Goal: Task Accomplishment & Management: Use online tool/utility

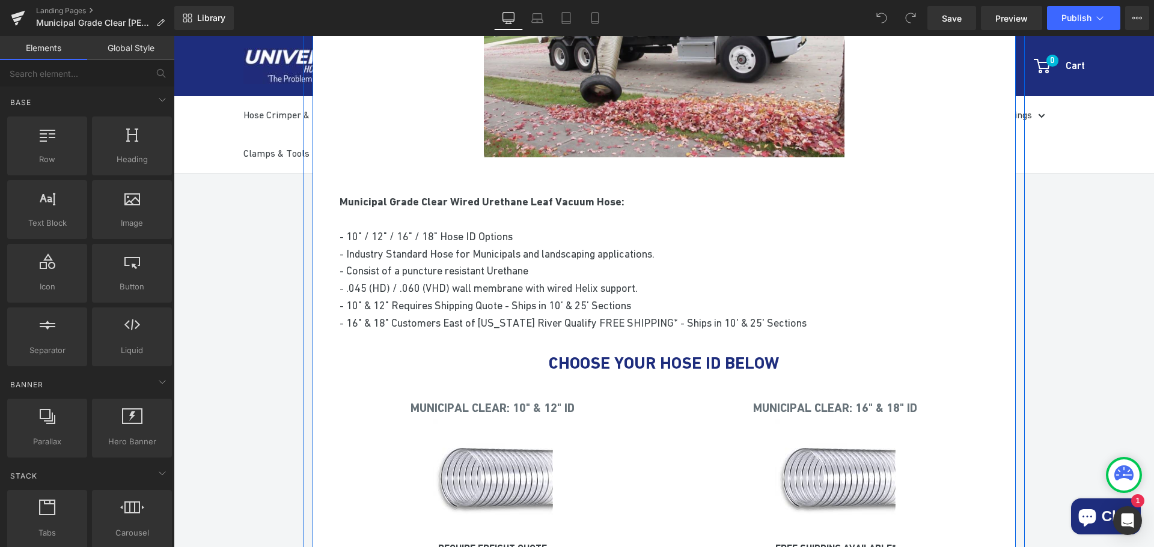
scroll to position [361, 0]
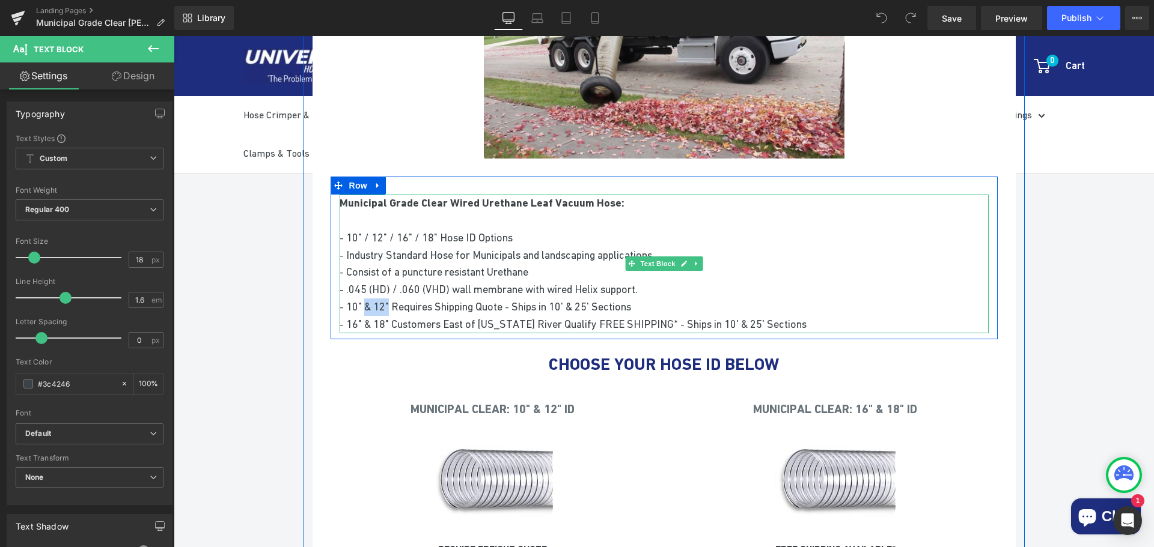
drag, startPoint x: 386, startPoint y: 304, endPoint x: 361, endPoint y: 305, distance: 25.2
click at [361, 305] on span "- 10" & 12" Requires Shipping Quote - Ships in 10' & 25' Sections" at bounding box center [484, 306] width 291 height 13
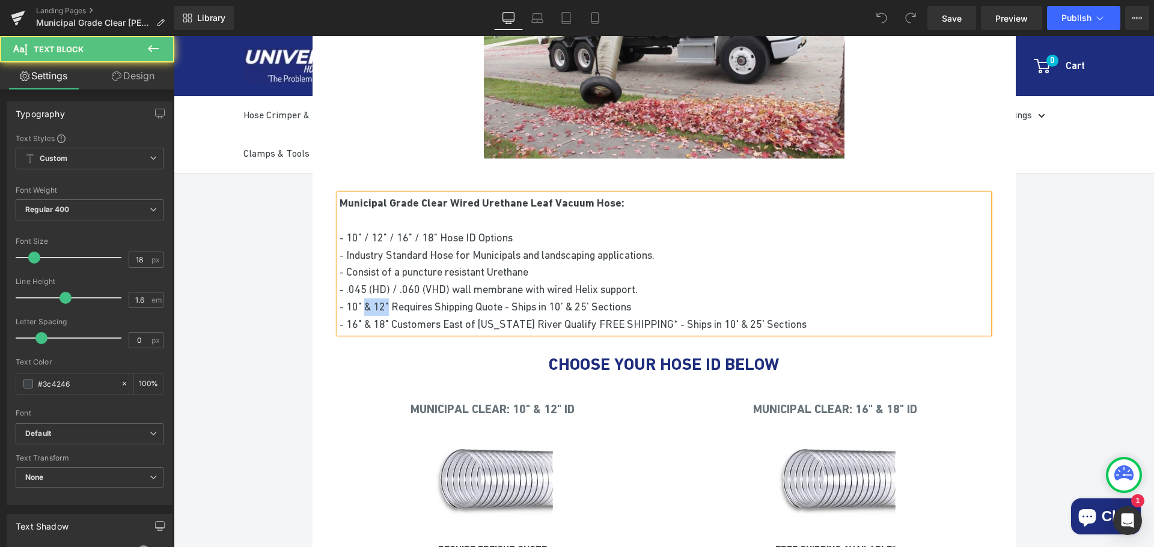
click at [385, 307] on span "- 10" & 12" Requires Shipping Quote - Ships in 10' & 25' Sections" at bounding box center [484, 306] width 291 height 13
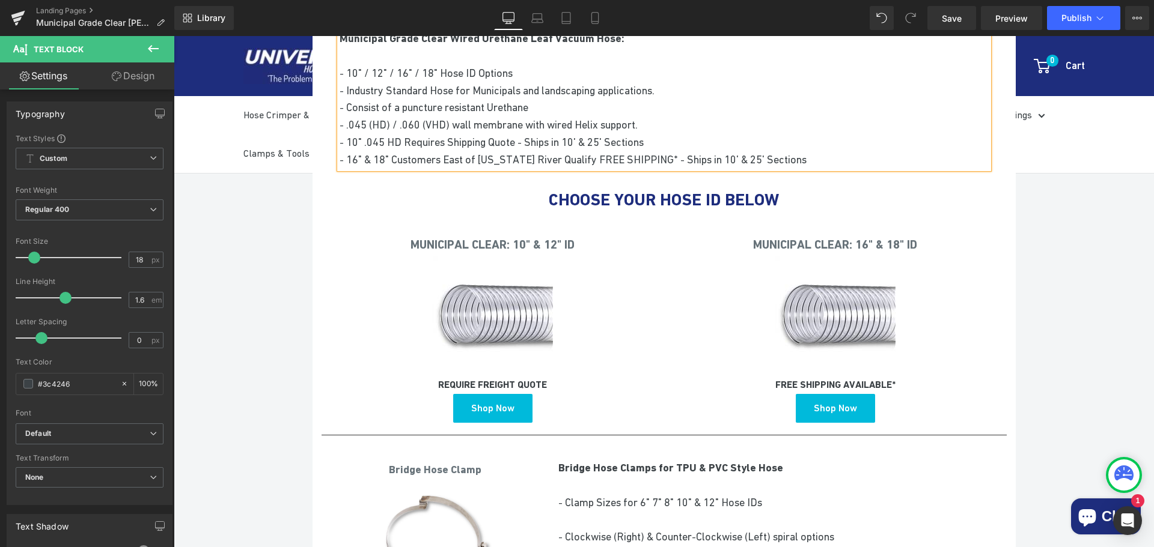
scroll to position [541, 0]
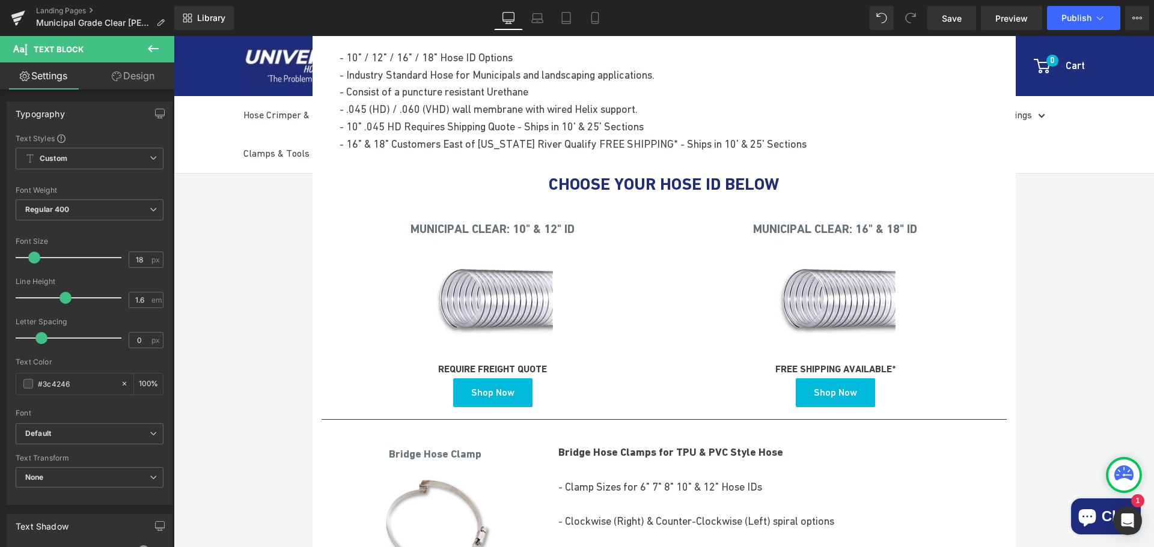
click at [154, 44] on icon at bounding box center [153, 48] width 14 height 14
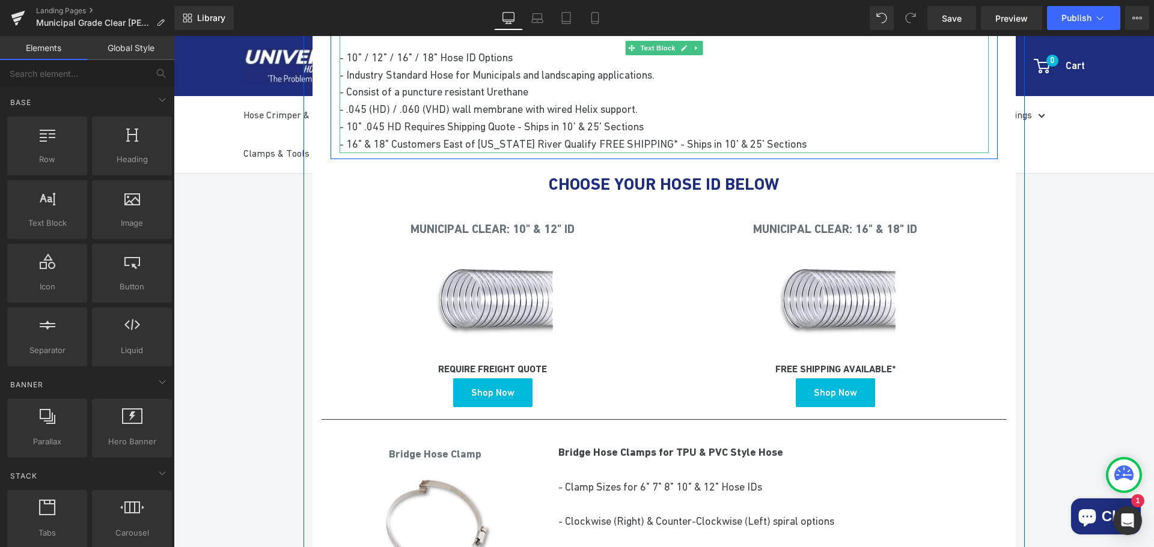
click at [385, 123] on span "- 10" .045 HD Requires Shipping Quote - Ships in 10' & 25' Sections" at bounding box center [491, 126] width 304 height 13
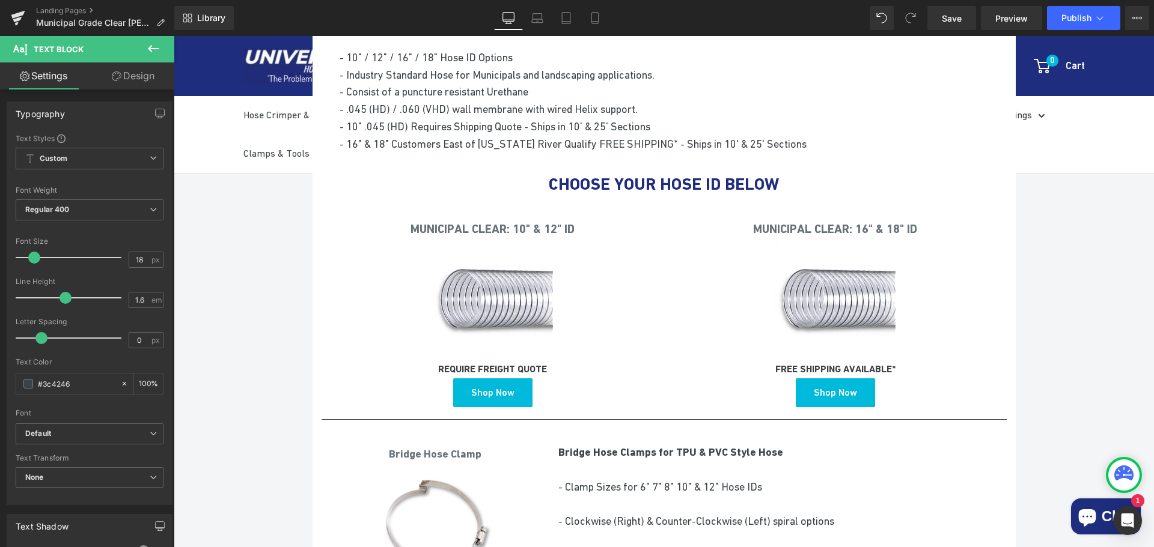
click at [162, 41] on button at bounding box center [153, 49] width 42 height 26
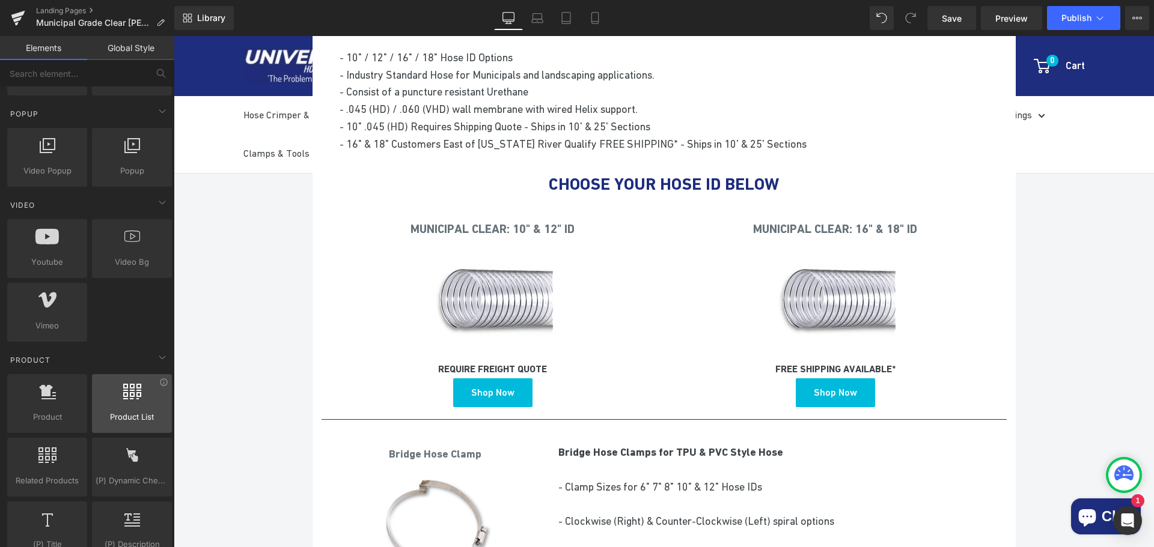
scroll to position [721, 0]
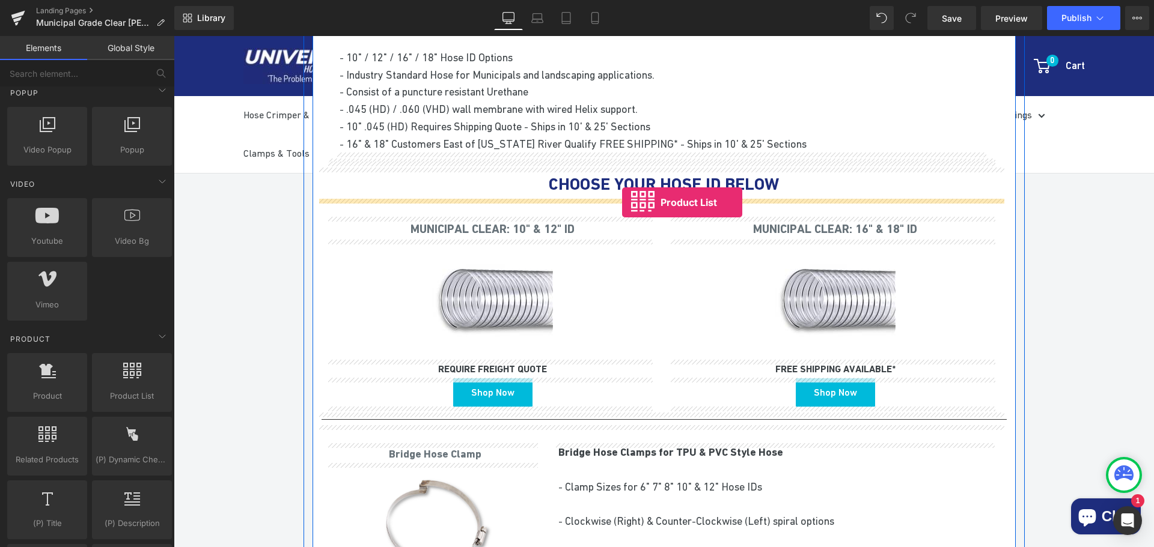
drag, startPoint x: 305, startPoint y: 418, endPoint x: 622, endPoint y: 202, distance: 383.6
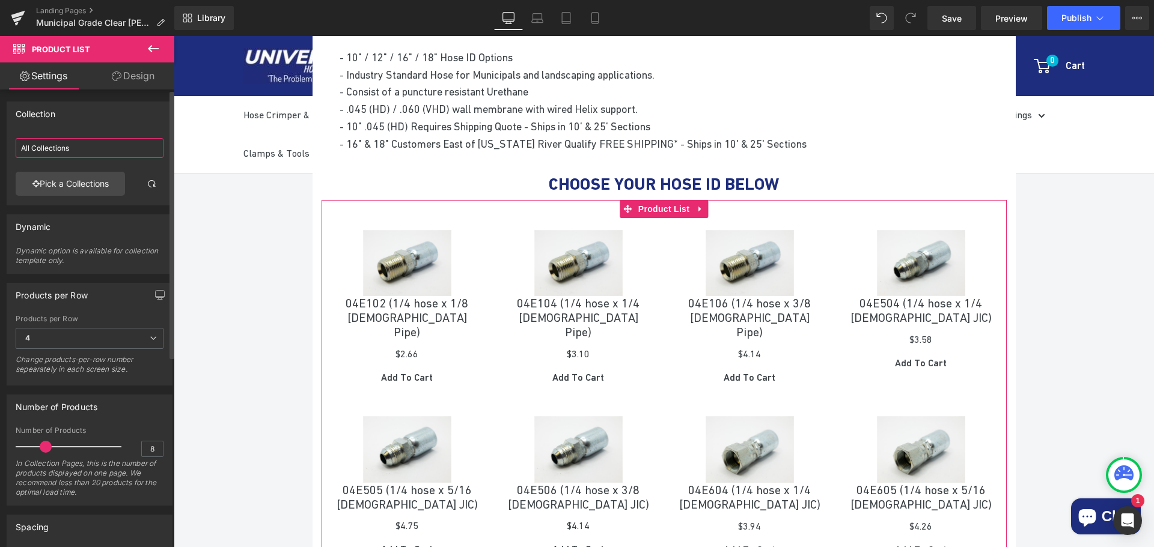
click at [94, 147] on input "All Collections" at bounding box center [90, 148] width 148 height 20
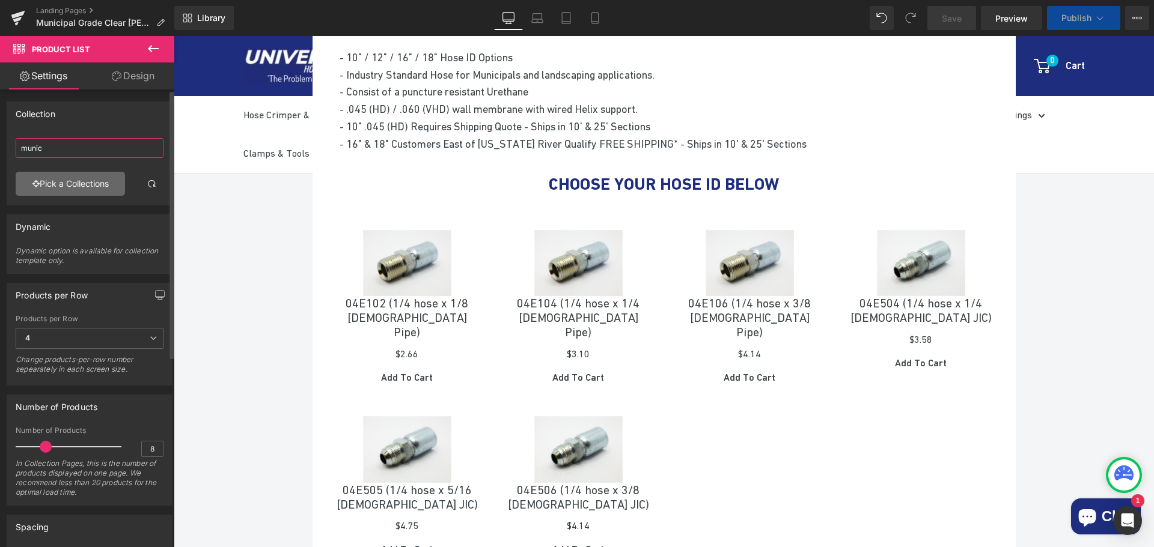
type input "munic"
click at [75, 180] on link "Pick a Collections" at bounding box center [70, 184] width 109 height 24
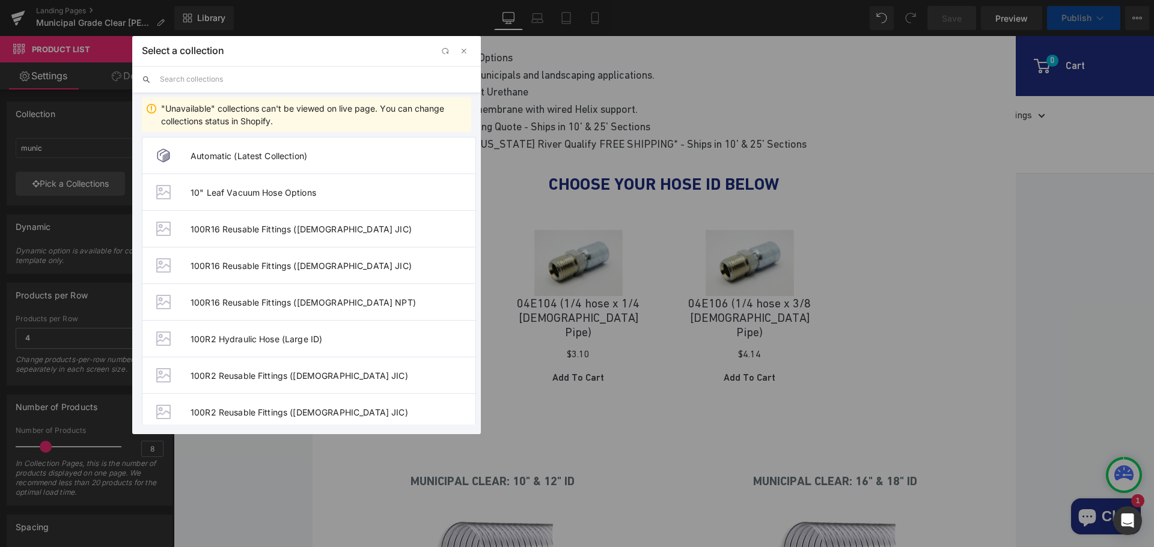
click at [237, 81] on input "text" at bounding box center [315, 79] width 311 height 26
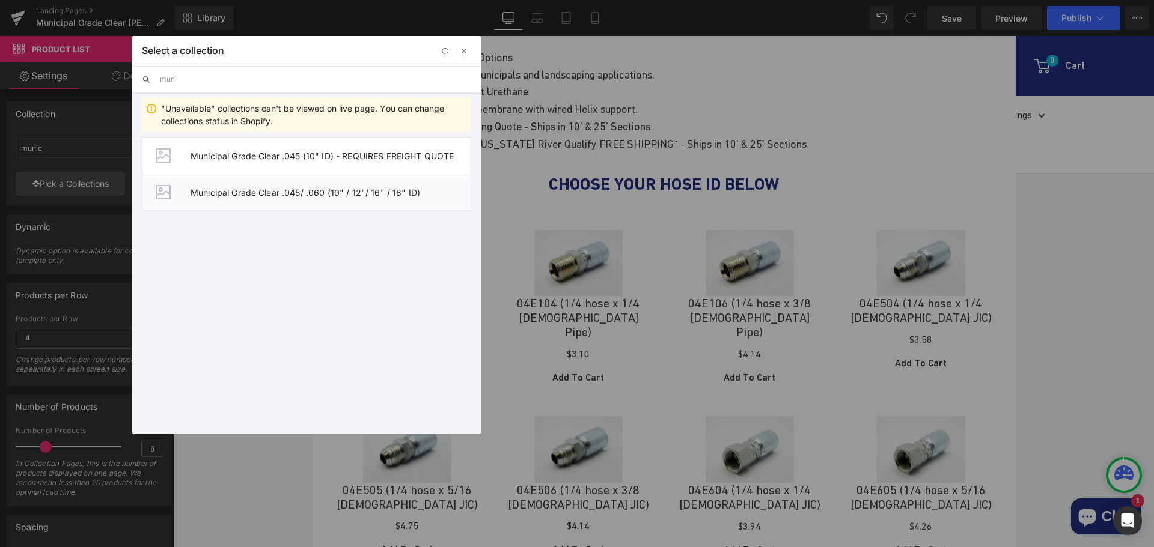
type input "muni"
click at [320, 193] on span "Municipal Grade Clear .045/ .060 (10" / 12"/ 16" / 18" ID)" at bounding box center [330, 192] width 280 height 10
type input "Municipal Grade Clear .045/ .060 (10"
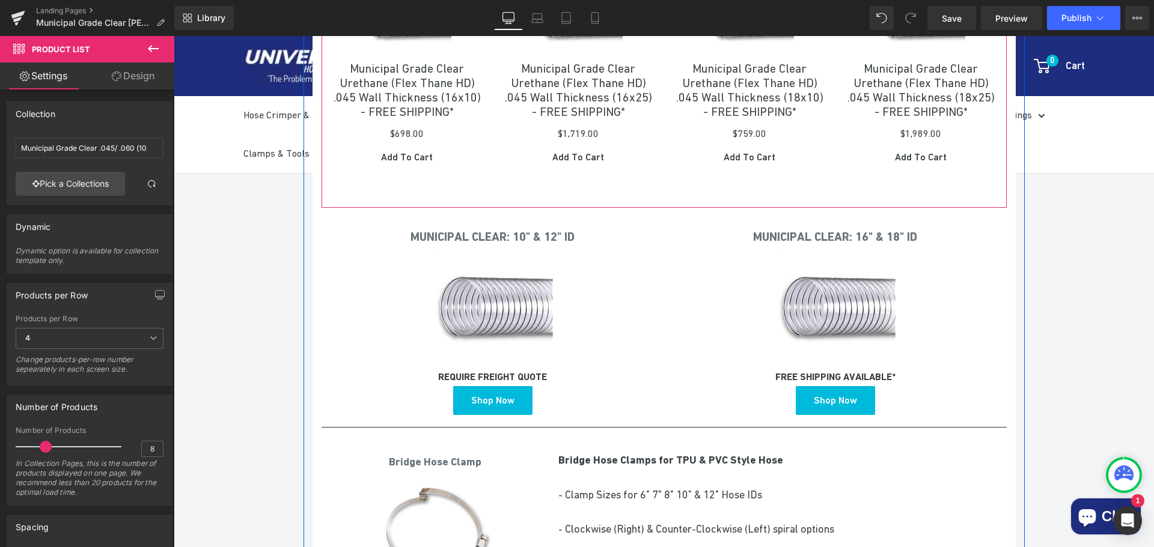
scroll to position [1021, 0]
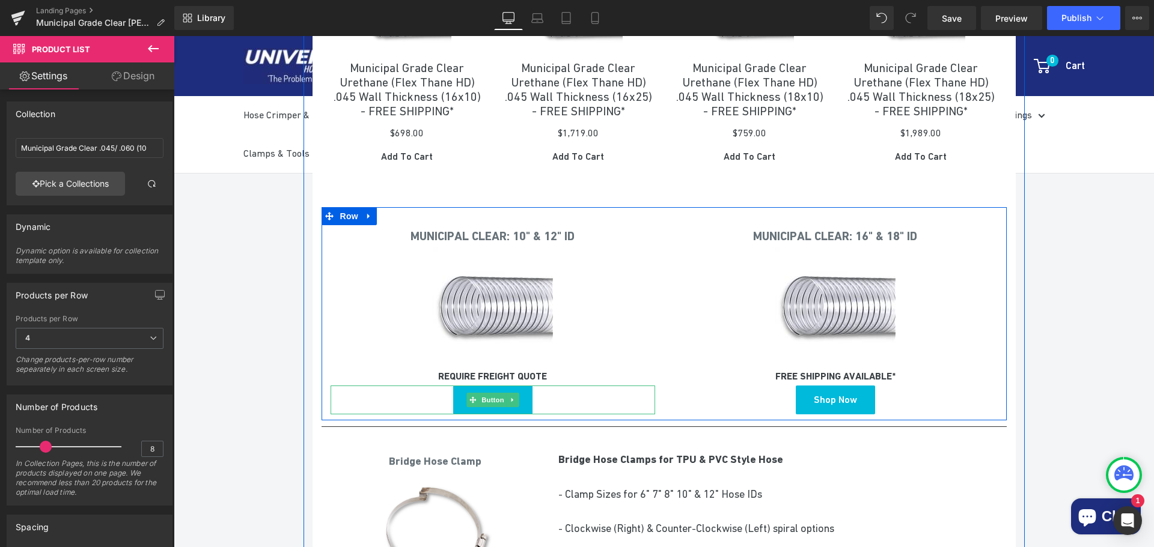
click at [521, 415] on link "Shop Now" at bounding box center [492, 400] width 79 height 29
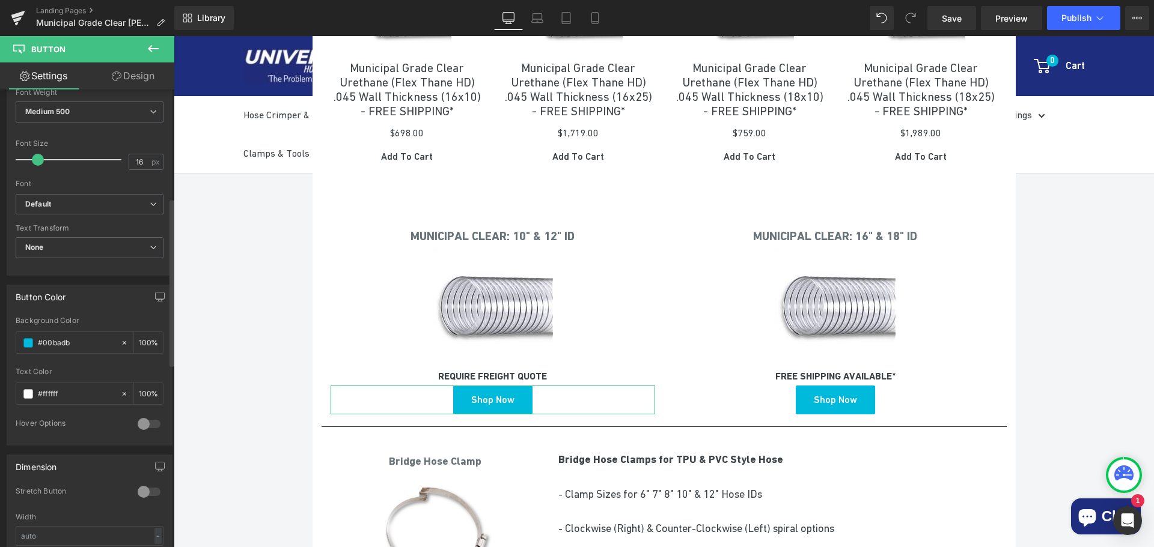
scroll to position [481, 0]
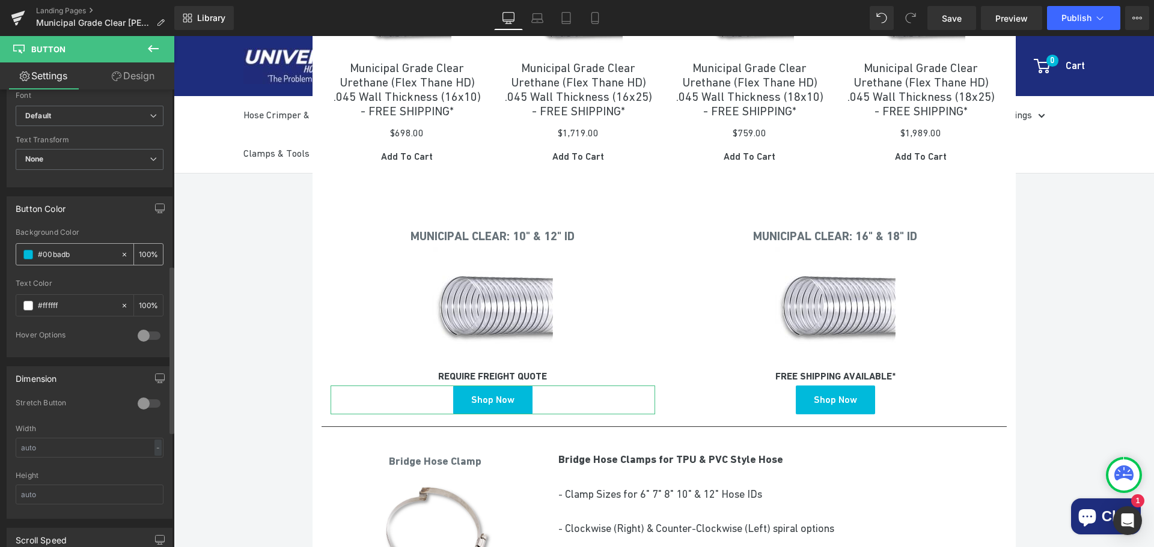
click at [79, 252] on input "#00badb" at bounding box center [76, 254] width 77 height 13
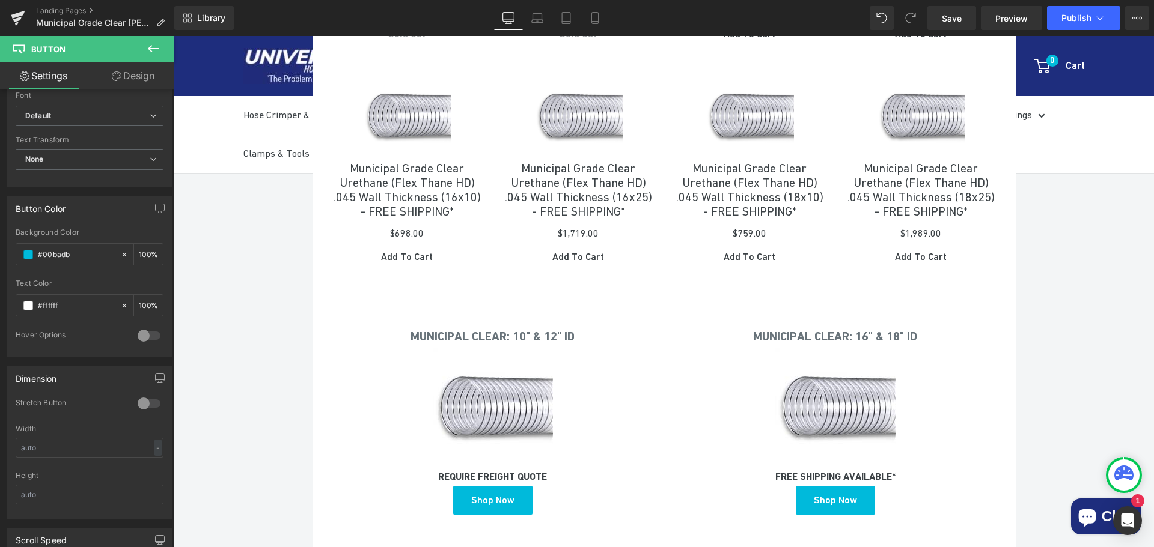
scroll to position [781, 0]
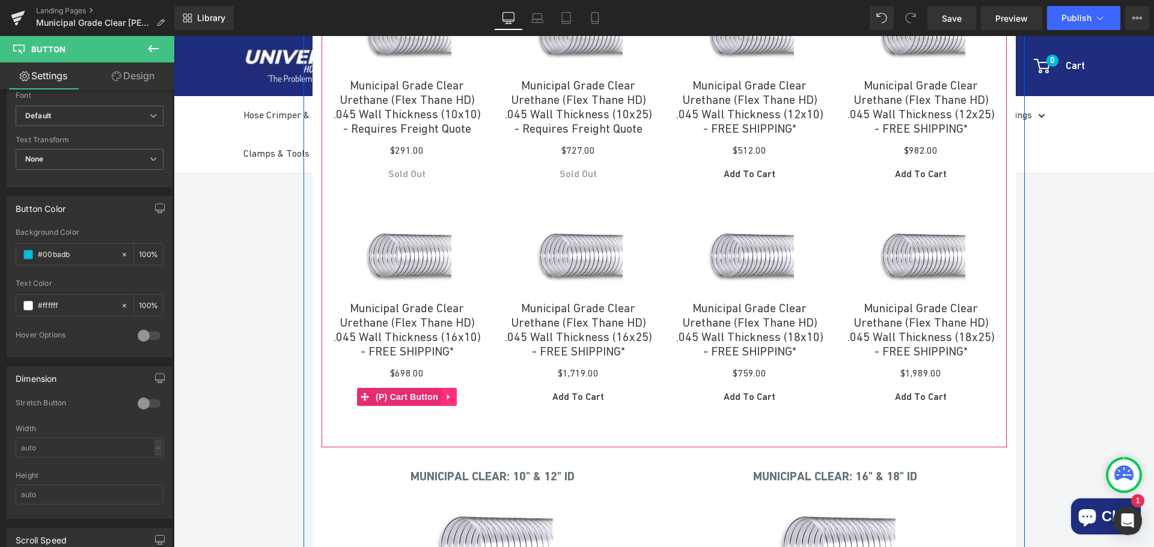
click at [446, 401] on icon at bounding box center [449, 396] width 8 height 9
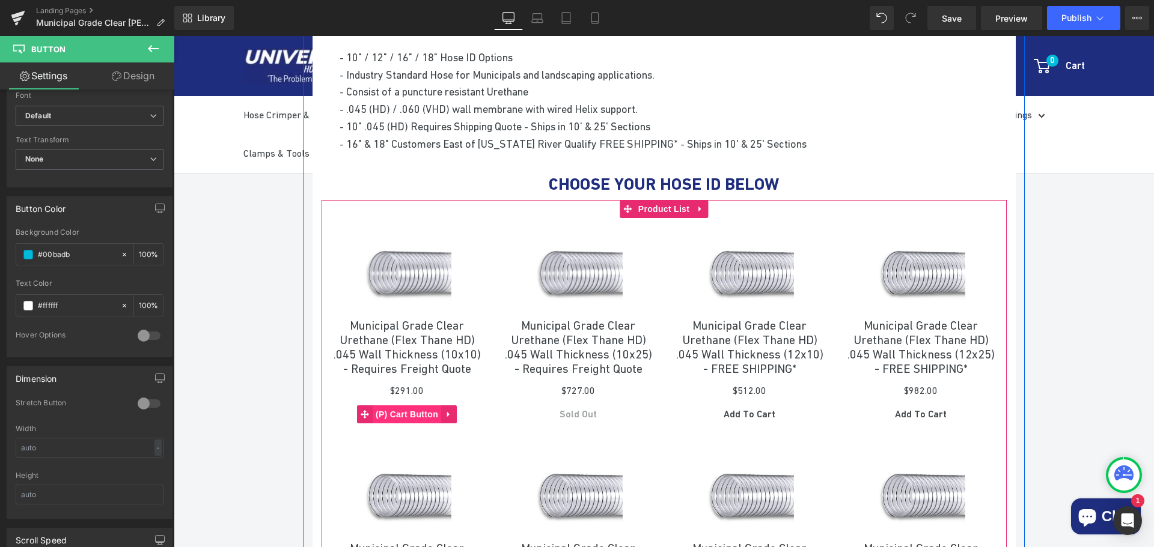
click at [405, 424] on span "(P) Cart Button" at bounding box center [407, 415] width 68 height 18
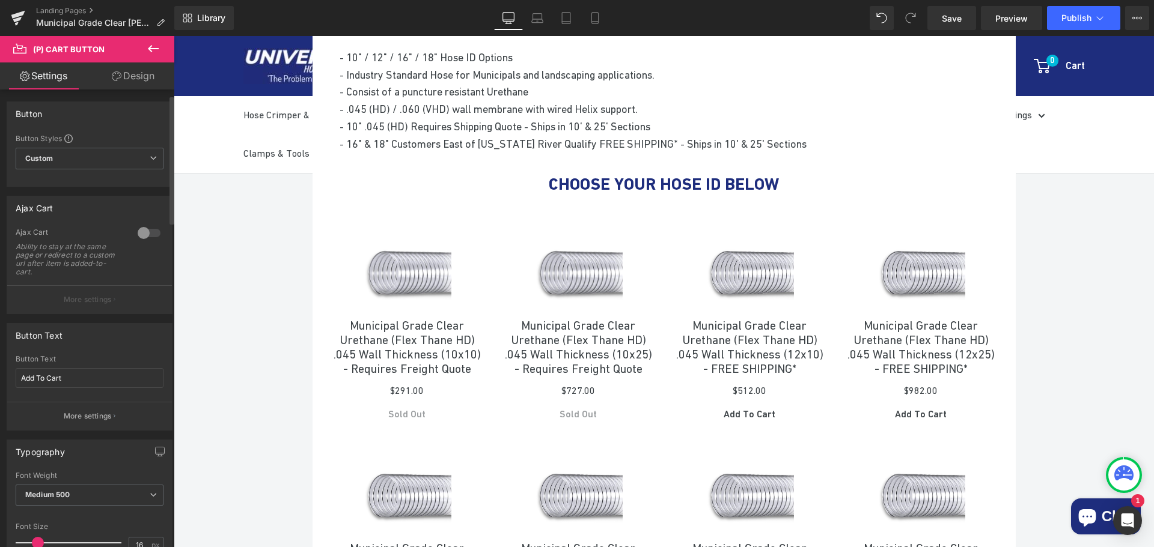
scroll to position [300, 0]
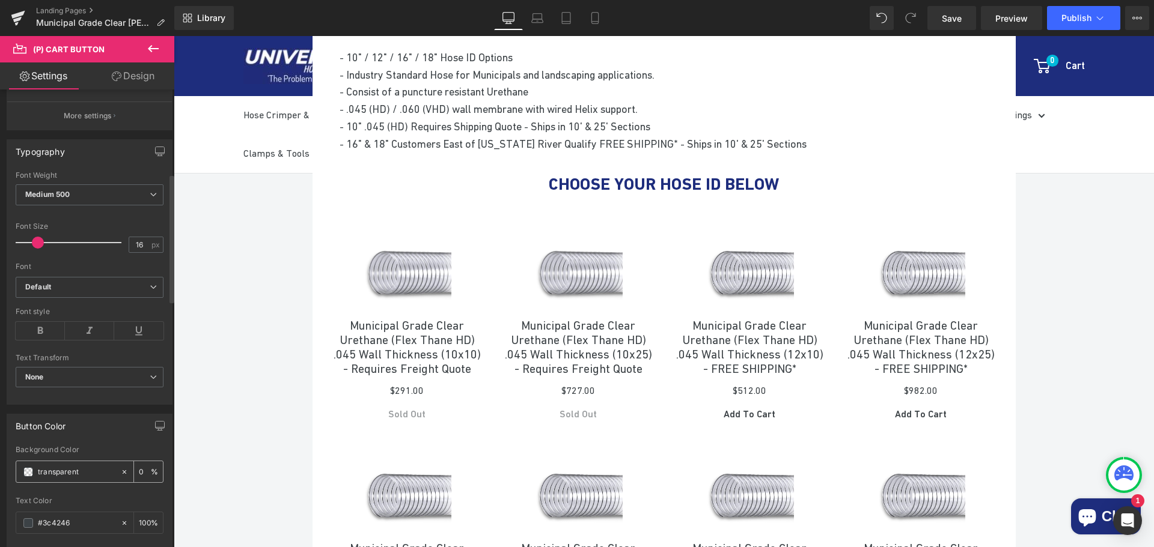
click at [79, 472] on input "transparent" at bounding box center [76, 472] width 77 height 13
paste input "#00badb"
type input "#00badb"
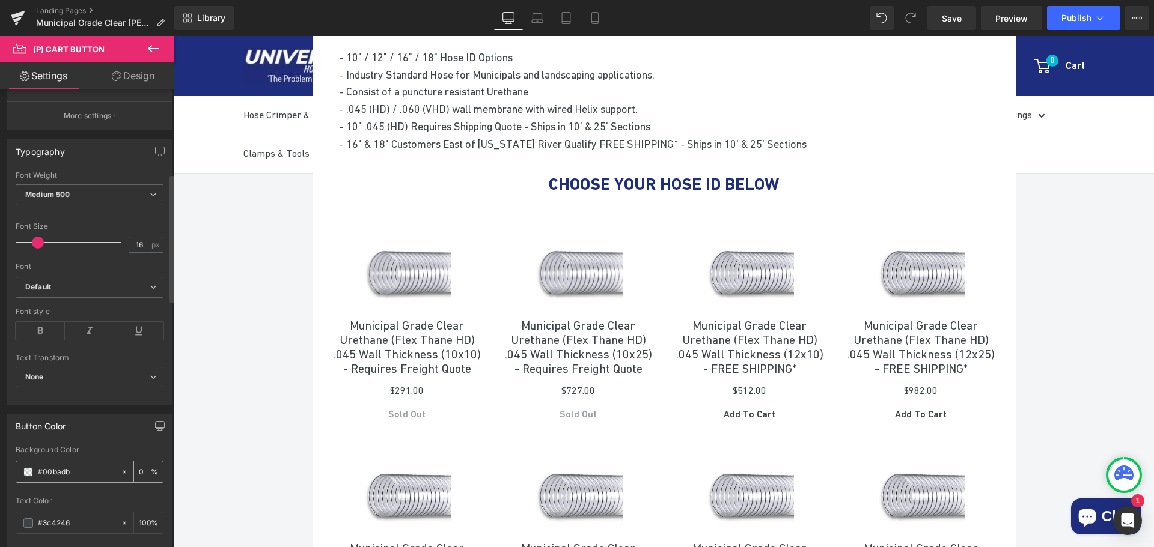
type input "100"
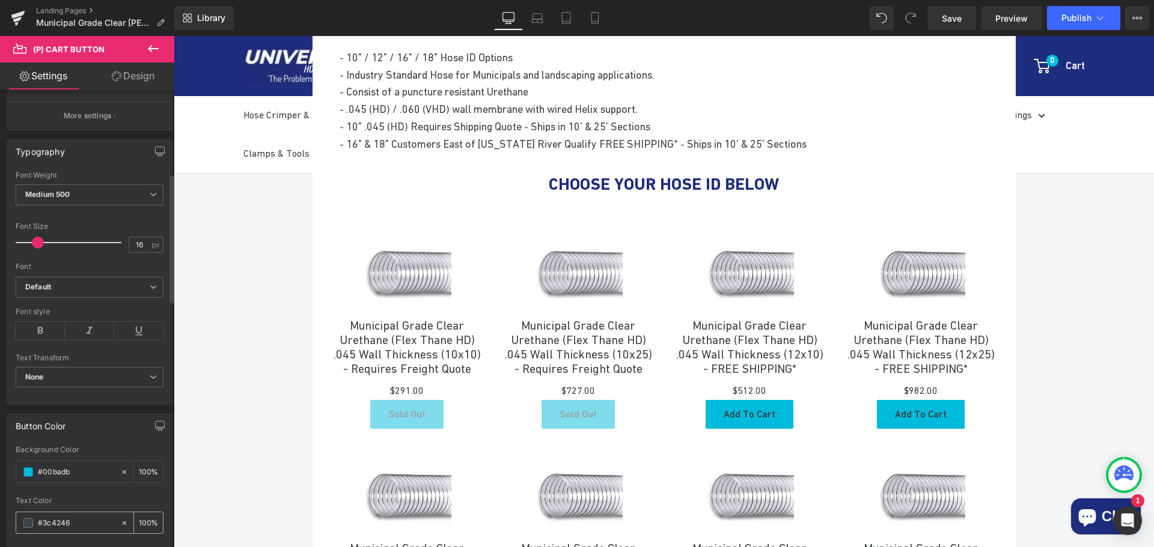
type input "#00badb"
drag, startPoint x: 73, startPoint y: 521, endPoint x: 45, endPoint y: 523, distance: 28.3
click at [45, 523] on input "#3c4246" at bounding box center [76, 523] width 77 height 13
type input "#3f"
type input "0"
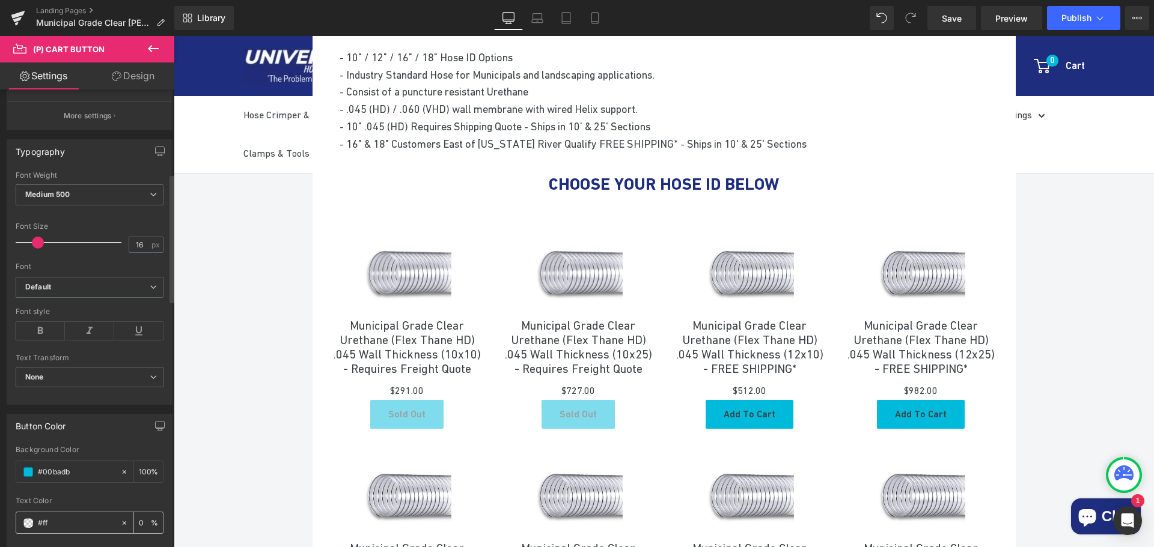
type input "#fff"
type input "100"
type input "#ffffff"
type input "100"
type input "#ffffff"
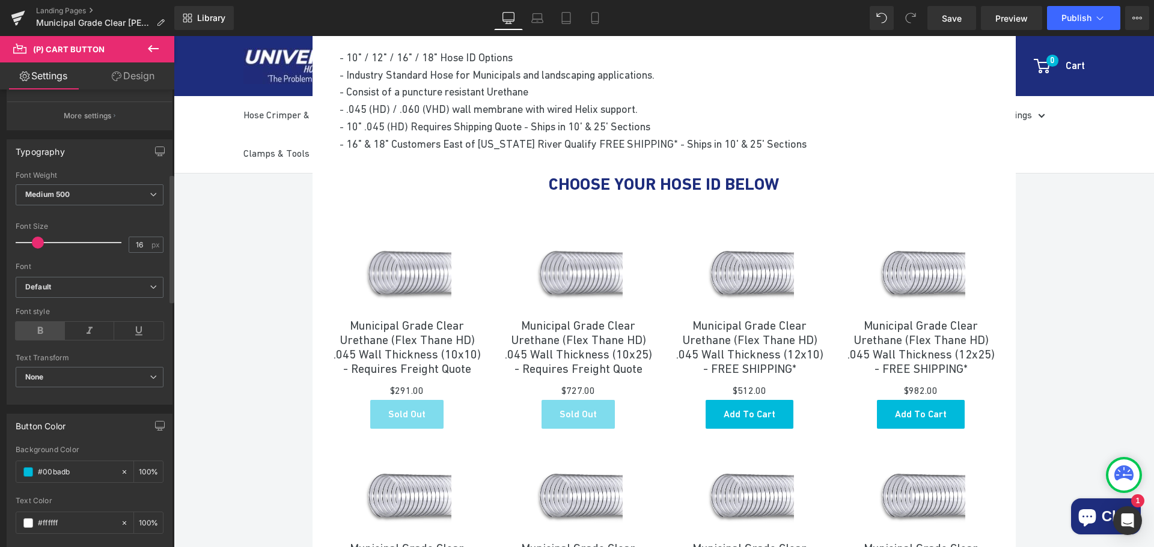
click at [45, 327] on icon at bounding box center [40, 331] width 49 height 18
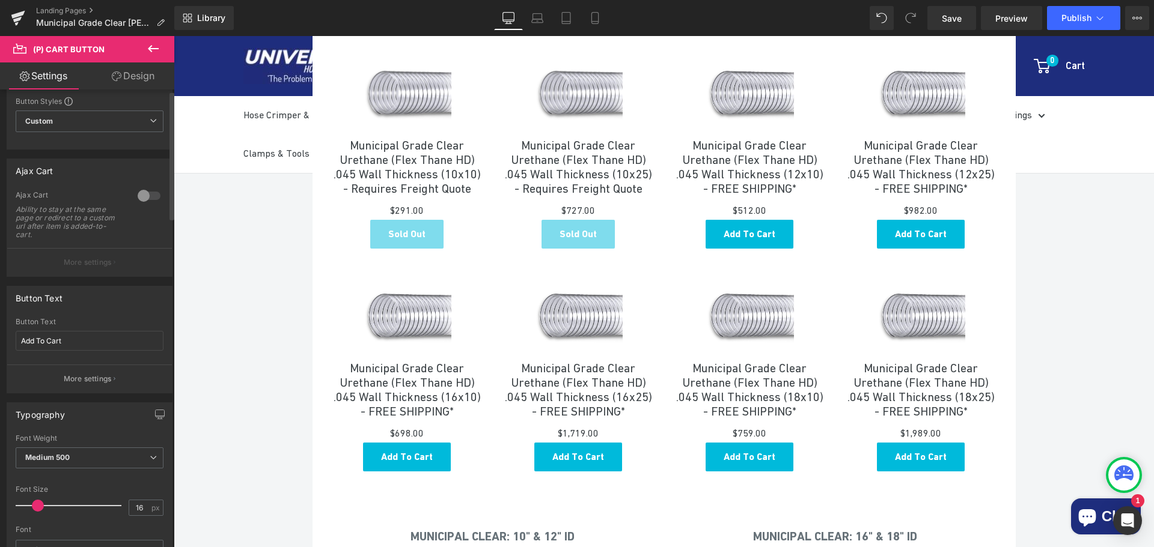
scroll to position [0, 0]
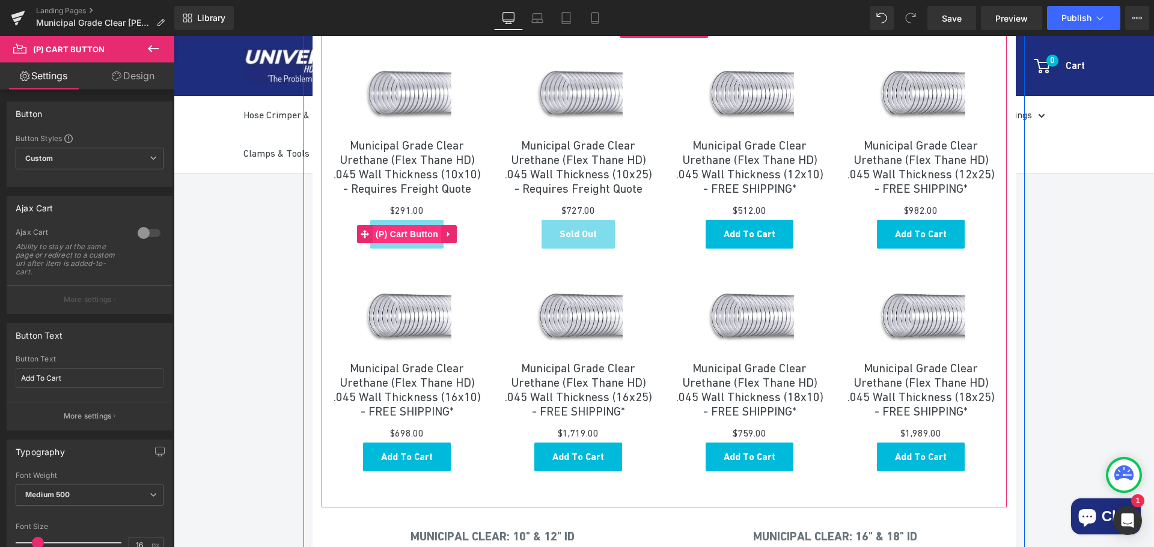
click at [401, 243] on span "(P) Cart Button" at bounding box center [407, 234] width 68 height 18
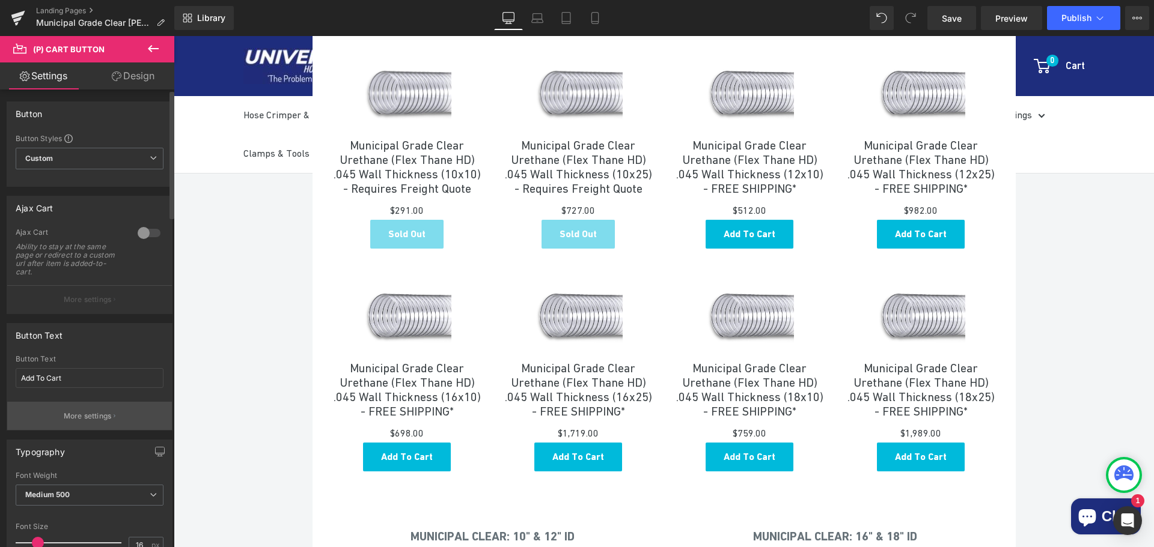
click at [88, 417] on p "More settings" at bounding box center [88, 416] width 48 height 11
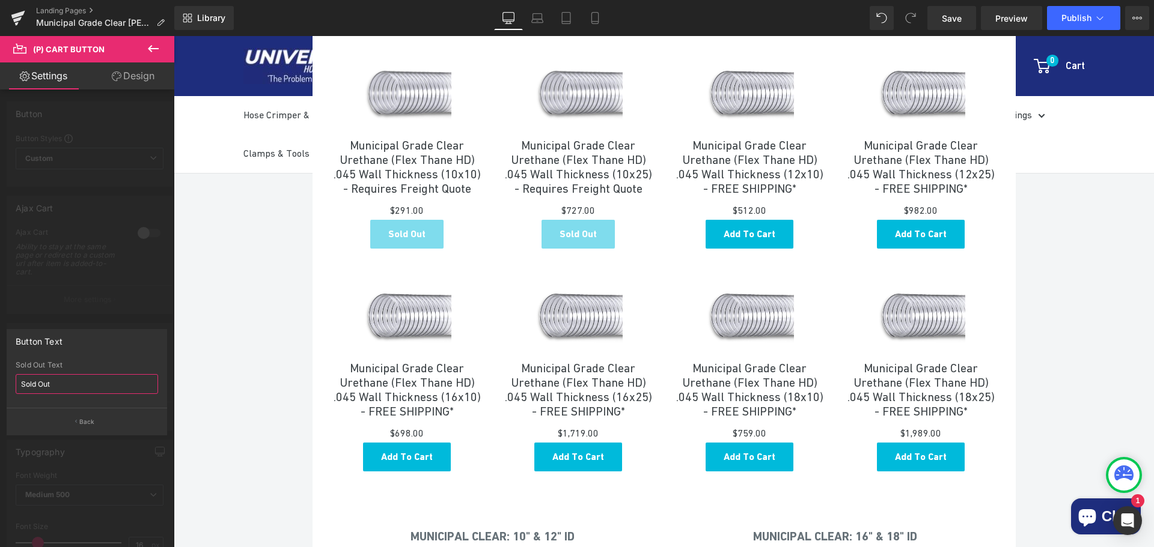
click at [2, 374] on div "Button Text Sold Out Sold Out Text Sold Out Back" at bounding box center [87, 377] width 174 height 115
type input "C"
type input "Freight Quote"
click at [1068, 357] on body "Newsletter Subscribe for company updates, new products and special deals! Your …" at bounding box center [664, 459] width 980 height 2289
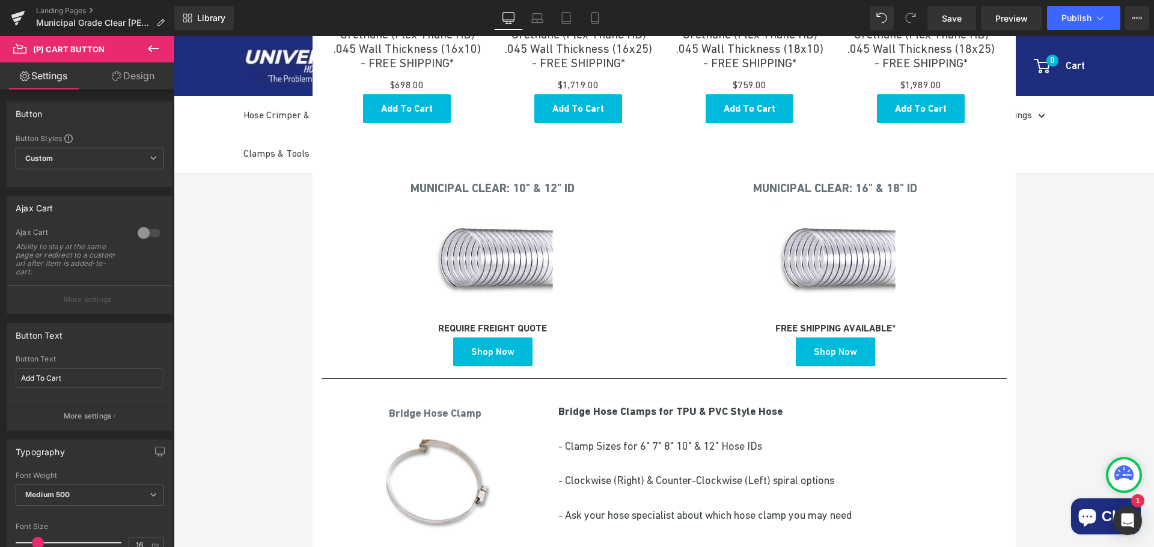
scroll to position [1082, 0]
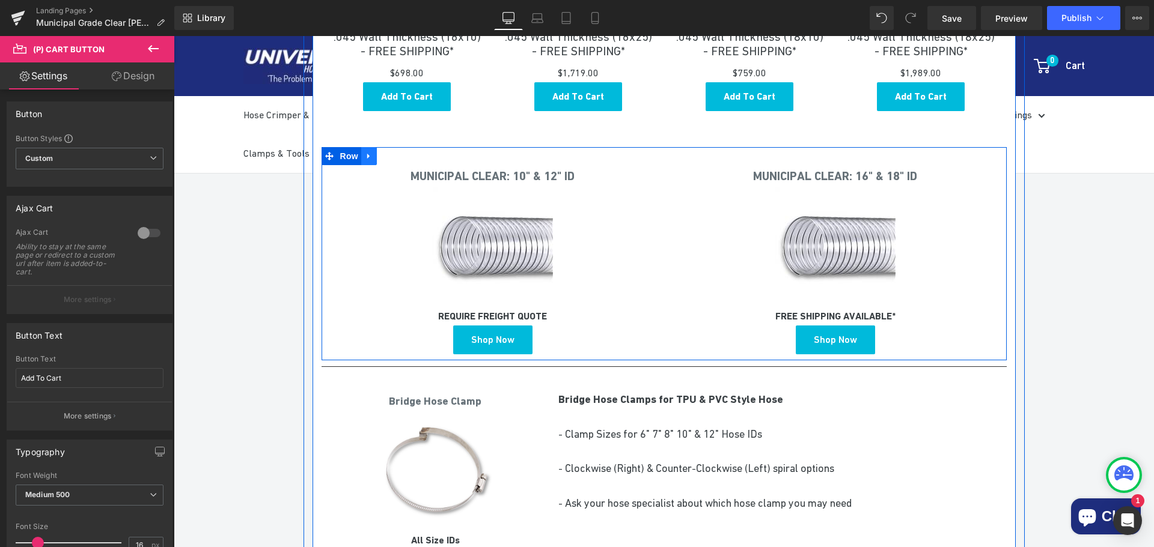
click at [365, 160] on icon at bounding box center [369, 155] width 8 height 9
click at [396, 160] on icon at bounding box center [400, 156] width 8 height 8
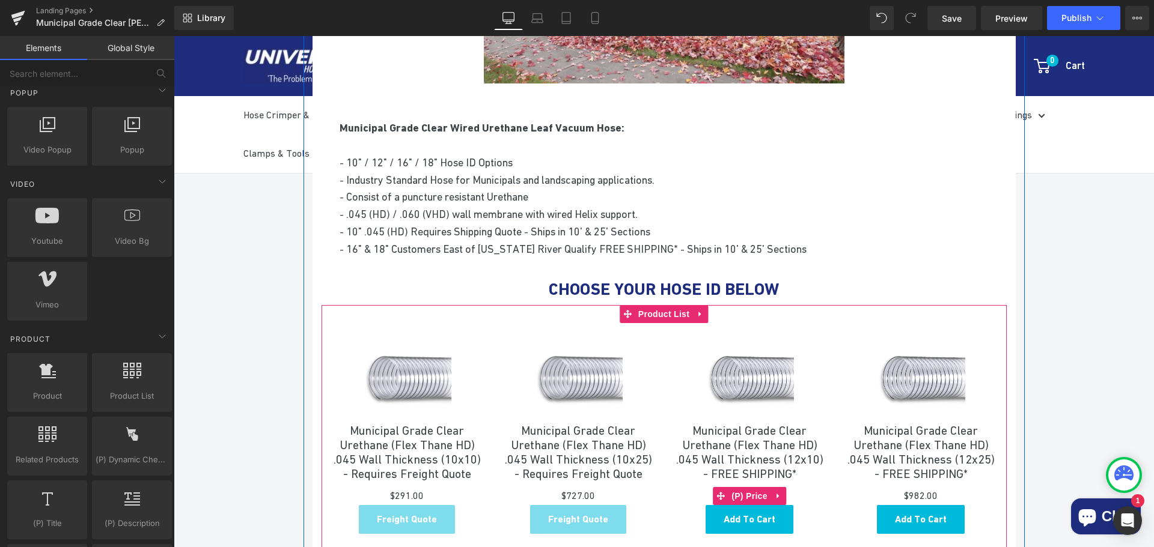
scroll to position [421, 0]
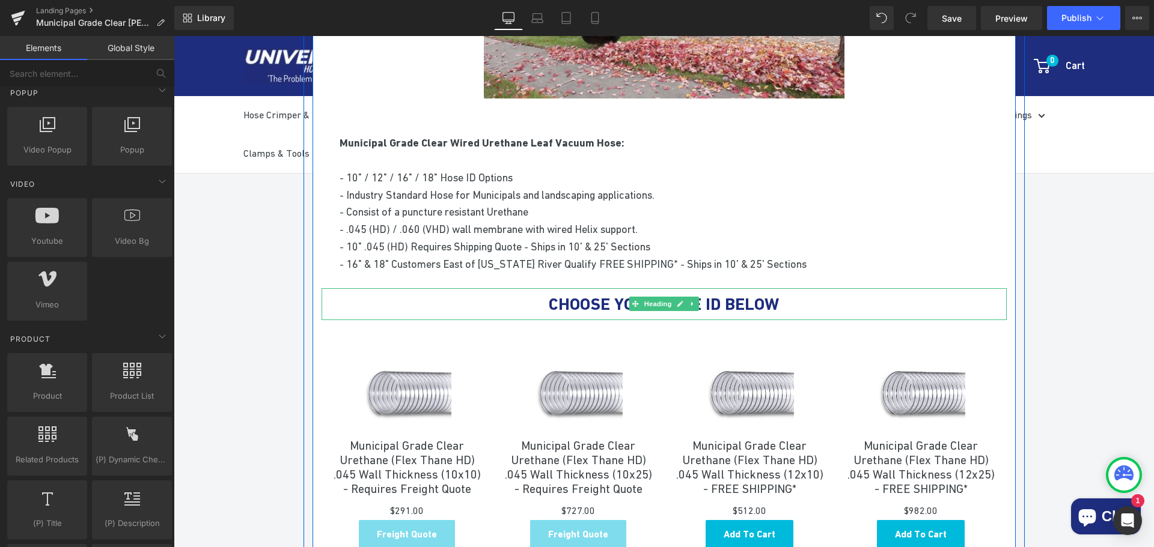
click at [814, 301] on h1 "CHOOSE YOUR HOSE ID BELOW" at bounding box center [663, 304] width 685 height 32
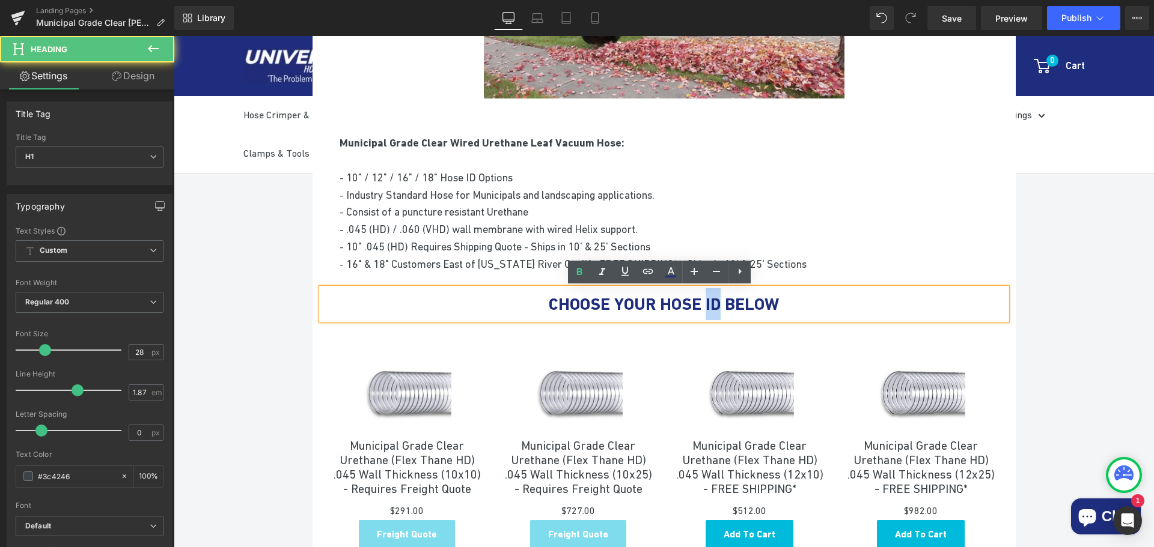
drag, startPoint x: 724, startPoint y: 301, endPoint x: 711, endPoint y: 299, distance: 13.3
click at [711, 299] on b "CHOOSE YOUR HOSE ID BELOW" at bounding box center [664, 304] width 230 height 20
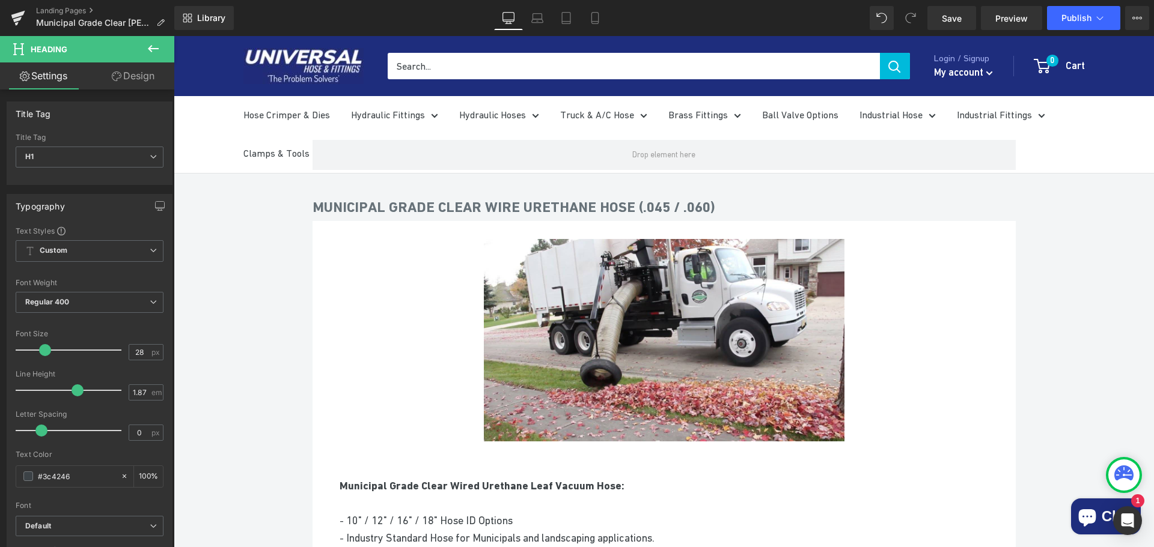
scroll to position [0, 0]
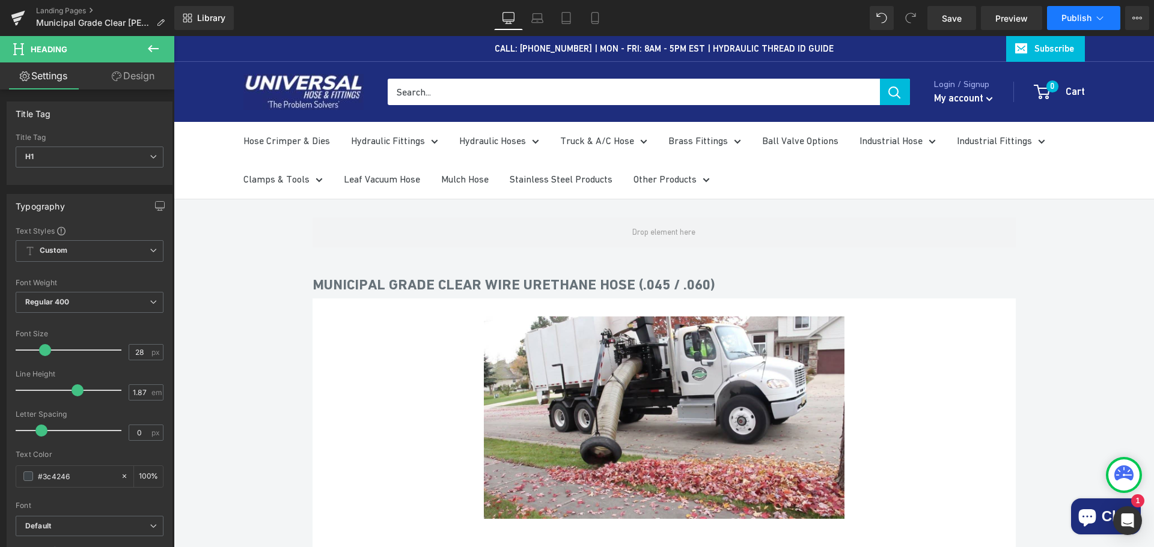
click at [1092, 17] on button "Publish" at bounding box center [1083, 18] width 73 height 24
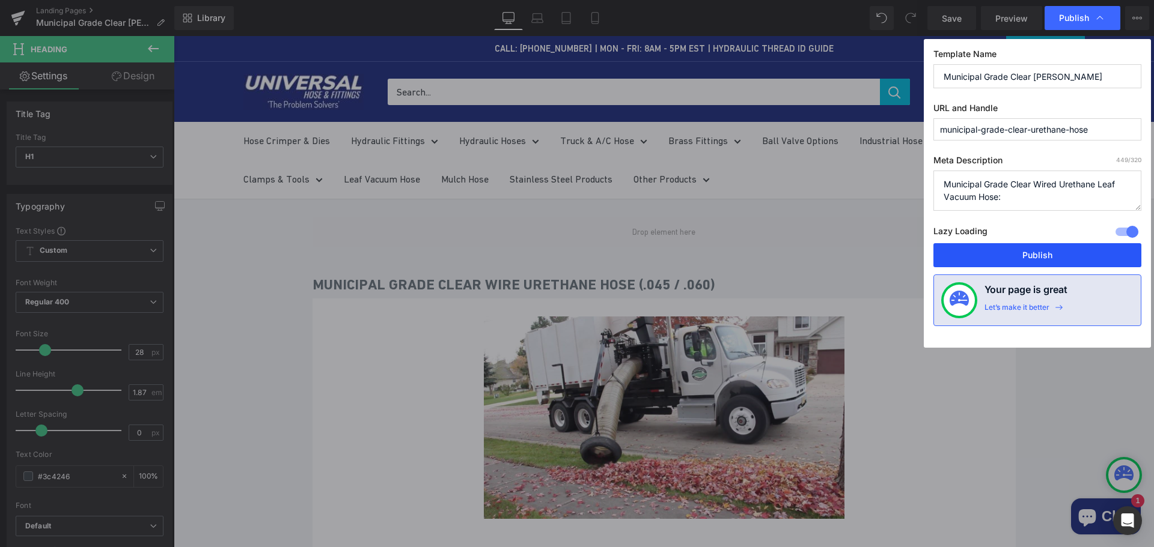
click at [1042, 258] on button "Publish" at bounding box center [1037, 255] width 208 height 24
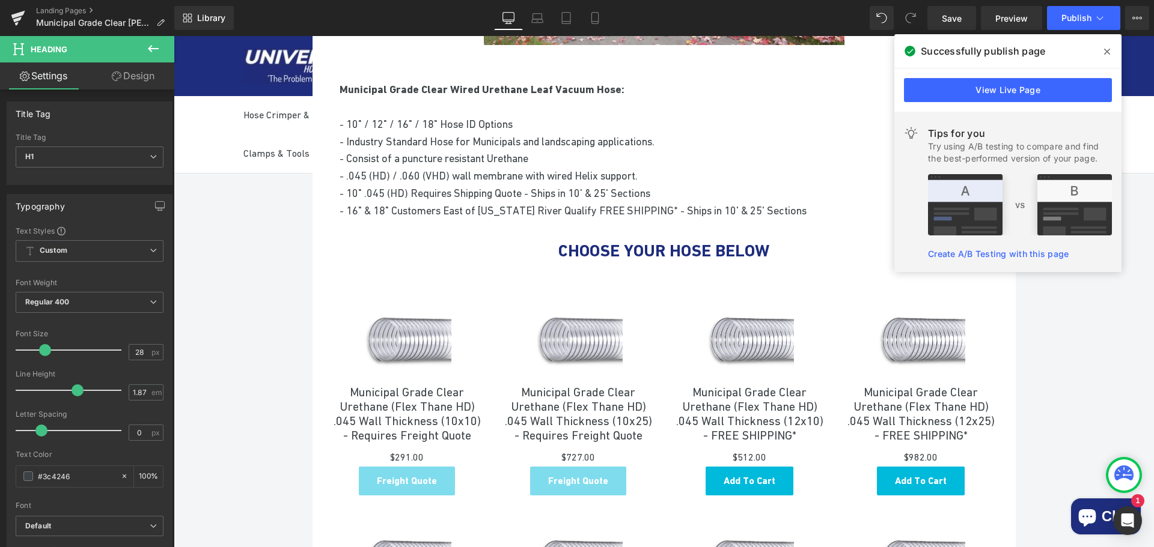
scroll to position [661, 0]
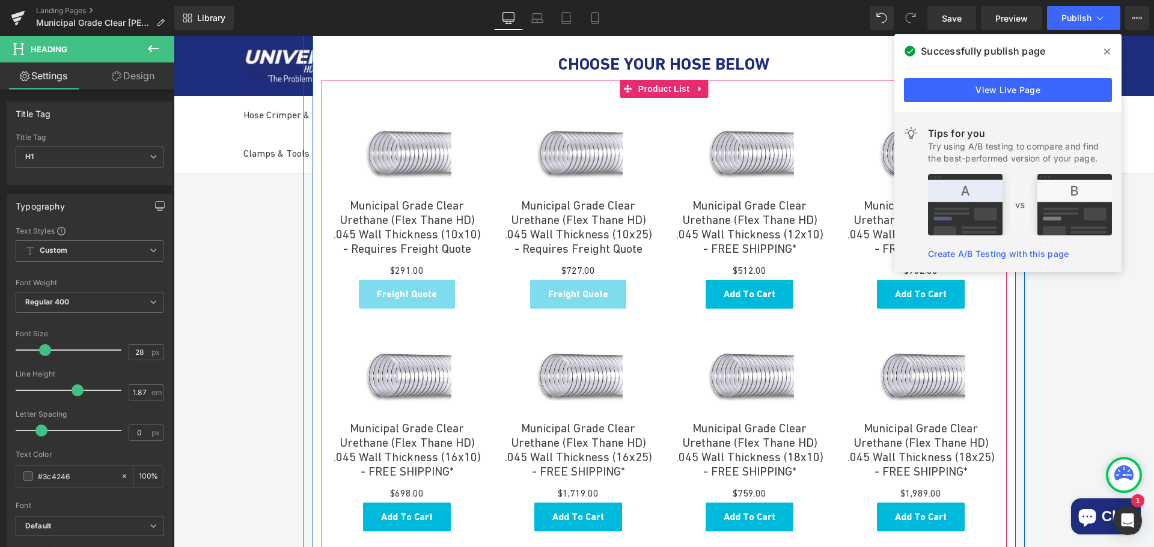
click at [408, 309] on div "Freight Quote (P) Cart Button" at bounding box center [406, 294] width 147 height 29
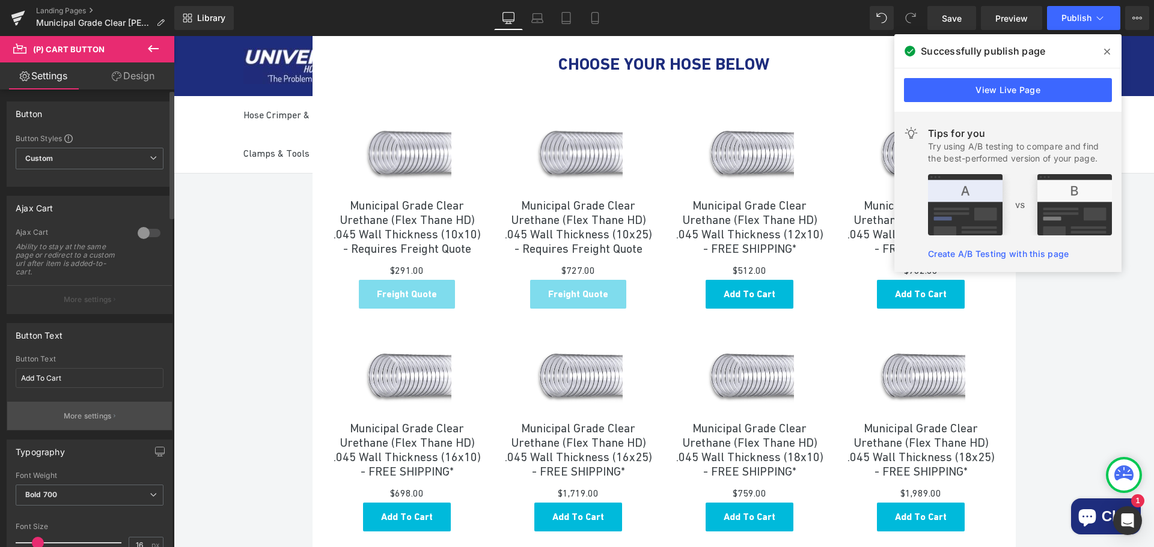
click at [91, 417] on p "More settings" at bounding box center [88, 416] width 48 height 11
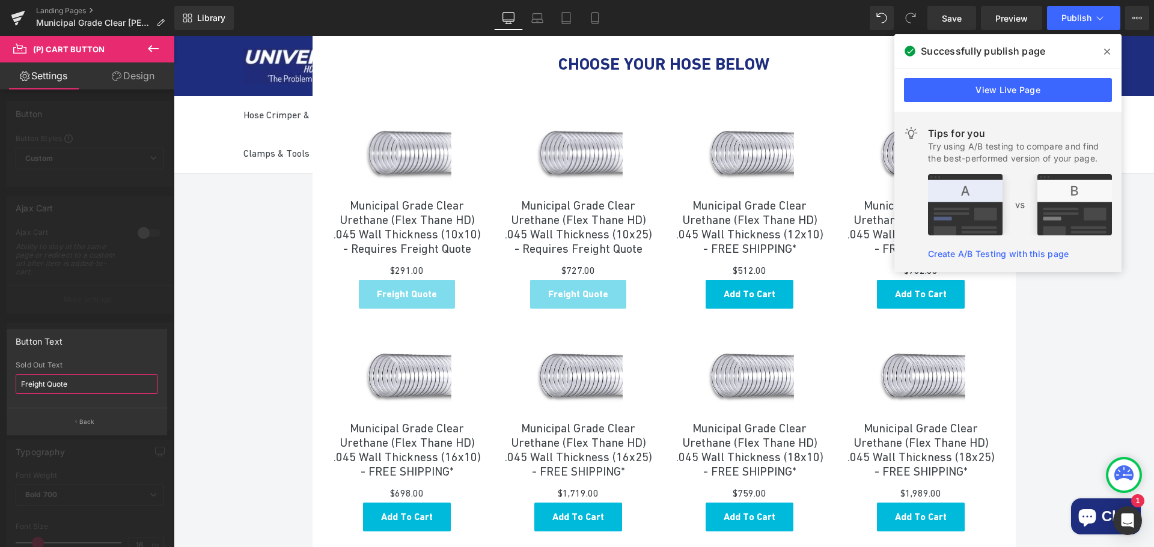
drag, startPoint x: 78, startPoint y: 380, endPoint x: 11, endPoint y: 376, distance: 66.2
click at [11, 376] on div "Freight Quote Sold Out Text Freight Quote" at bounding box center [86, 384] width 159 height 47
type input "Call 434-392-9833"
click at [1074, 22] on span "Publish" at bounding box center [1076, 18] width 30 height 10
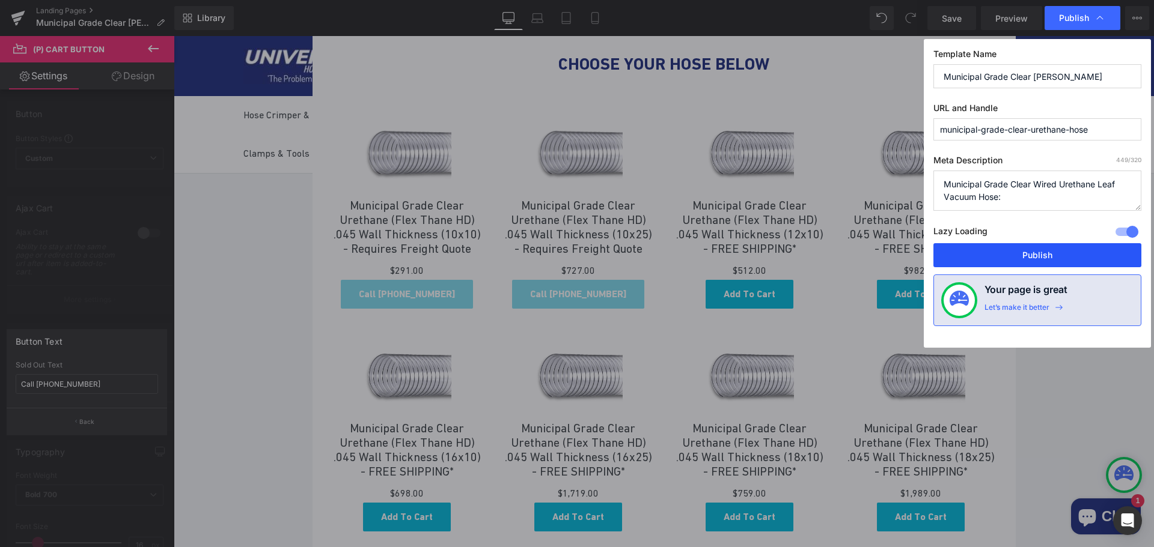
click at [1036, 255] on button "Publish" at bounding box center [1037, 255] width 208 height 24
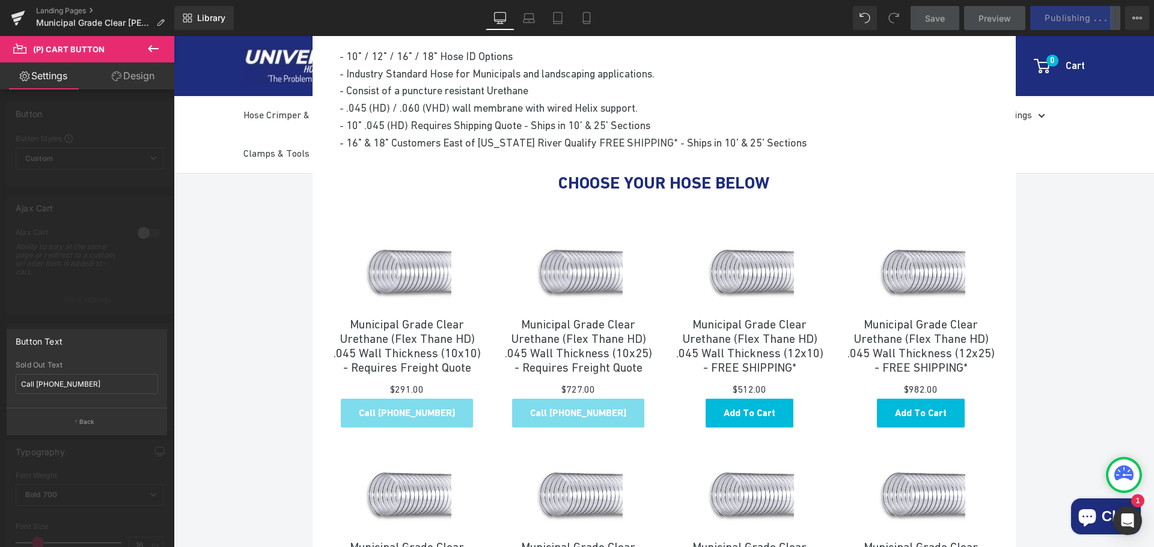
scroll to position [541, 0]
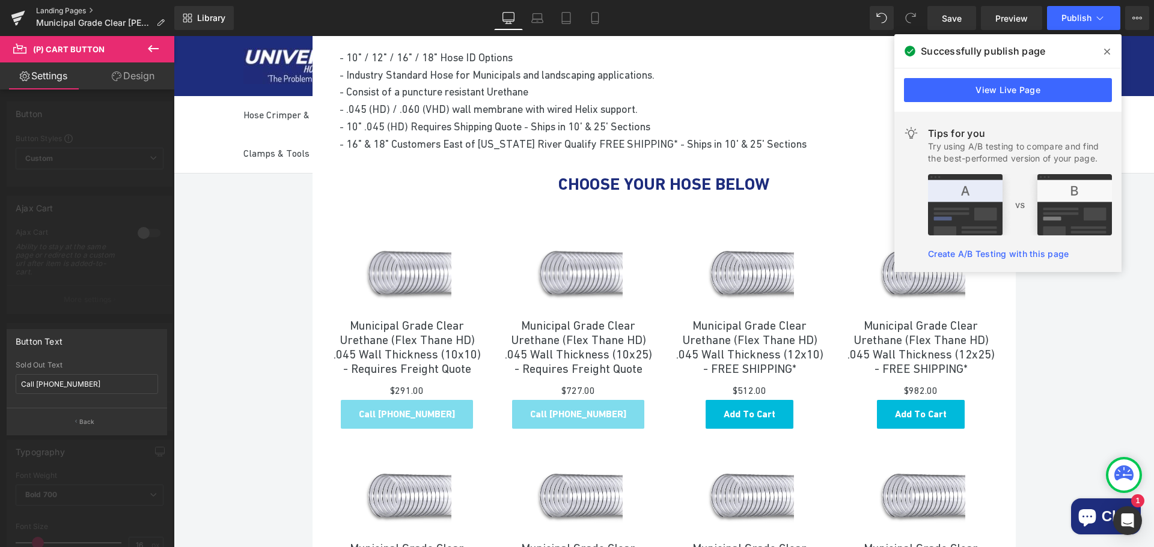
click at [52, 11] on link "Landing Pages" at bounding box center [105, 11] width 138 height 10
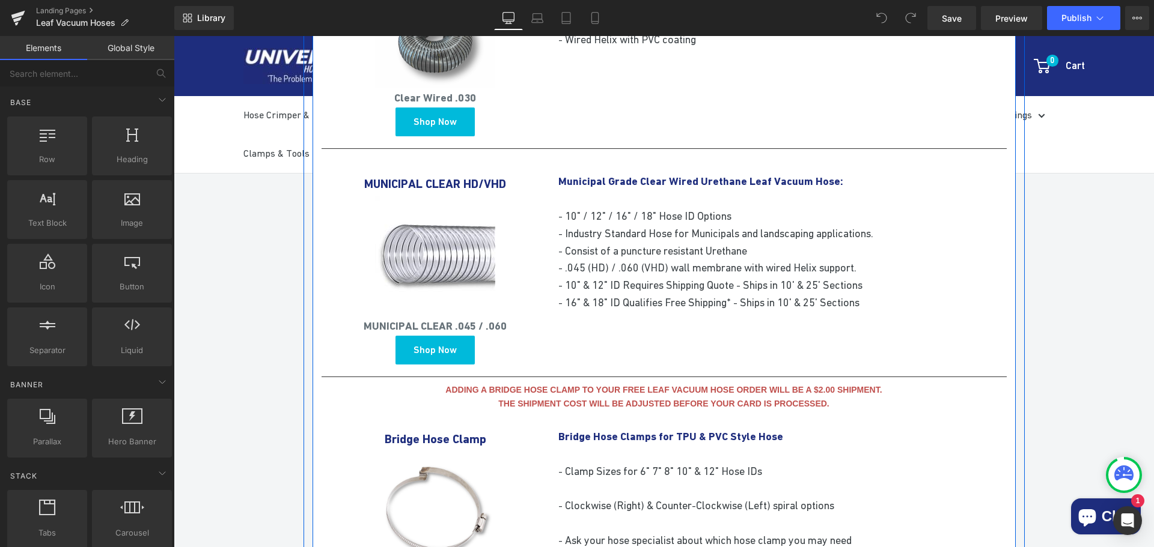
scroll to position [1322, 0]
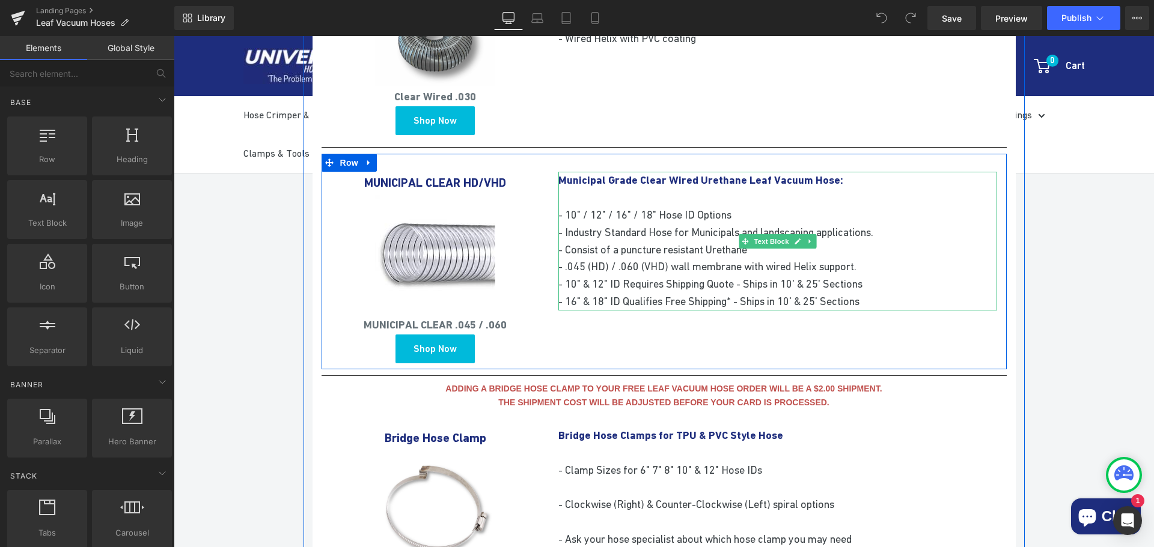
click at [881, 299] on p "- 16" & 18" ID Qualifies Free Shipping* - Ships in 10' & 25' Sections" at bounding box center [777, 301] width 439 height 17
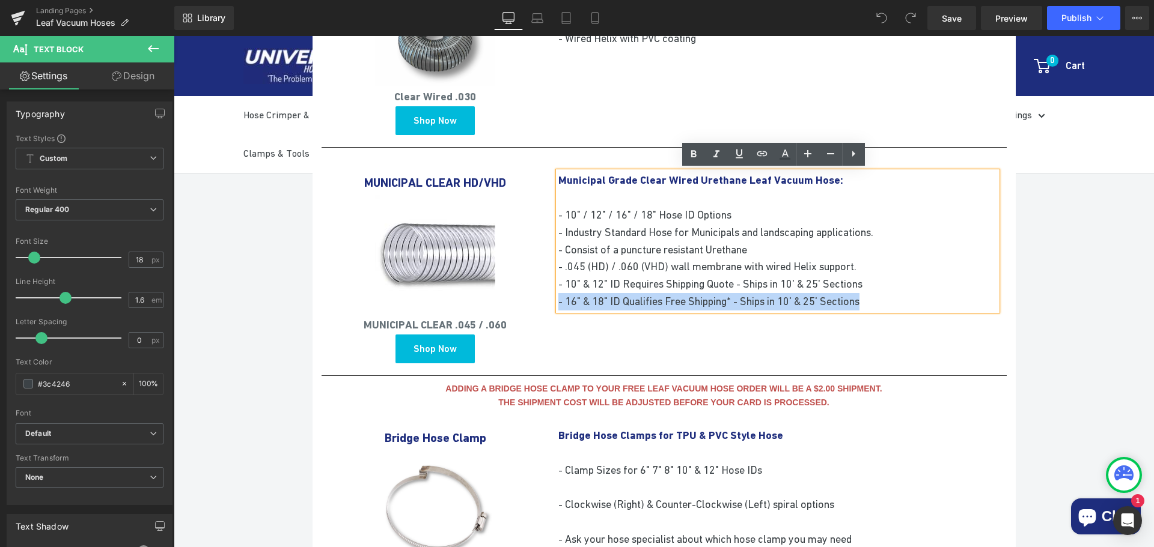
drag, startPoint x: 880, startPoint y: 301, endPoint x: 553, endPoint y: 300, distance: 326.3
click at [558, 300] on p "- 16" & 18" ID Qualifies Free Shipping* - Ships in 10' & 25' Sections" at bounding box center [777, 301] width 439 height 17
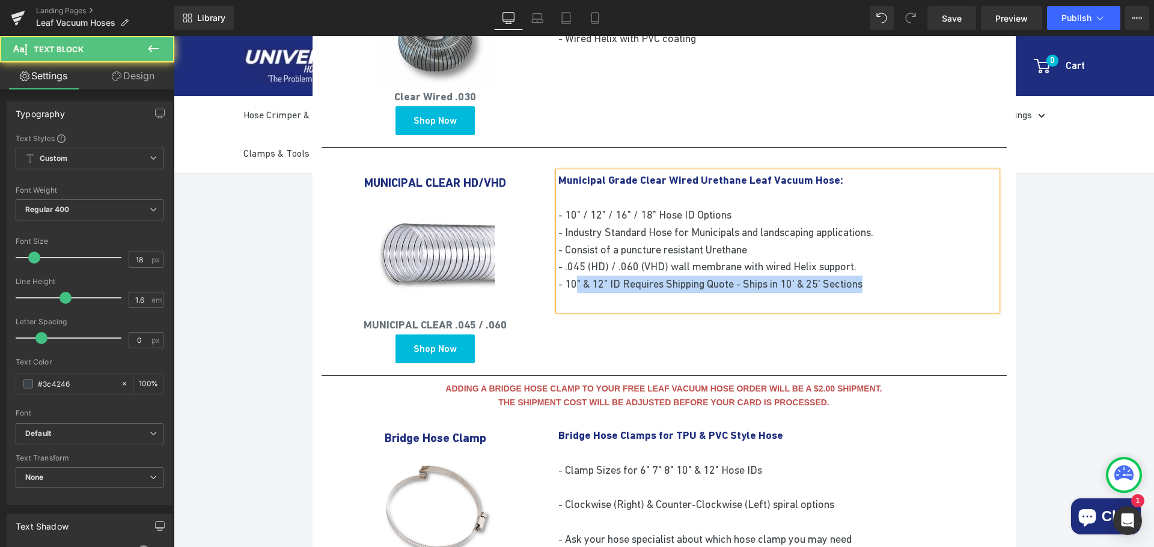
drag, startPoint x: 886, startPoint y: 284, endPoint x: 571, endPoint y: 281, distance: 314.9
click at [571, 281] on p "- 10" & 12" ID Requires Shipping Quote - Ships in 10' & 25' Sections" at bounding box center [777, 284] width 439 height 17
click at [824, 276] on p "- 10' Sections are cut to length during production at manufacturor" at bounding box center [777, 284] width 439 height 17
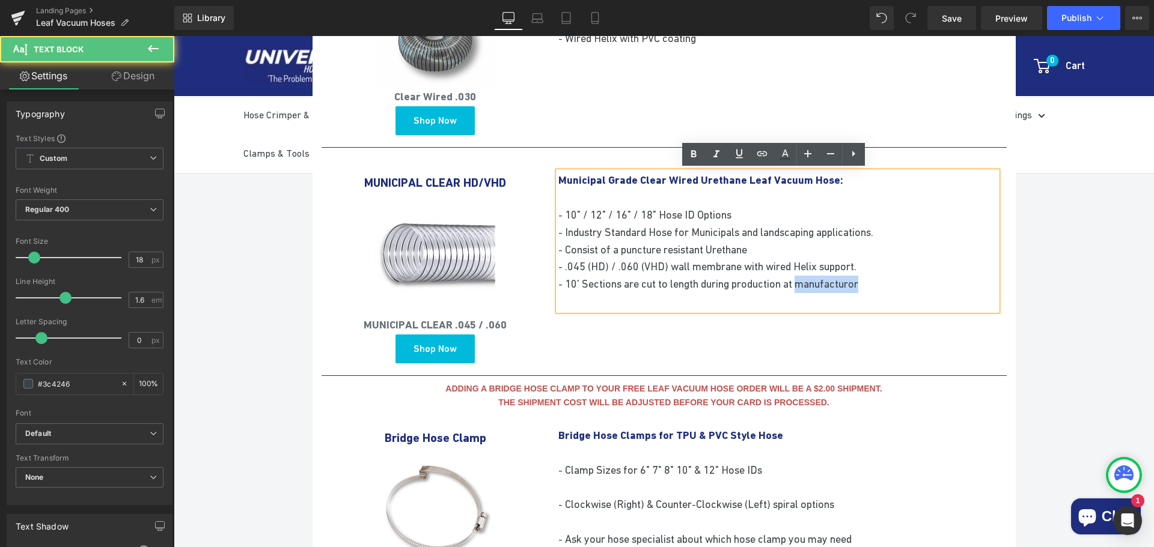
drag, startPoint x: 866, startPoint y: 283, endPoint x: 802, endPoint y: 276, distance: 64.7
click at [802, 276] on p "- 10' Sections are cut to length during production at manufacturor" at bounding box center [777, 284] width 439 height 17
copy span "manufacturor"
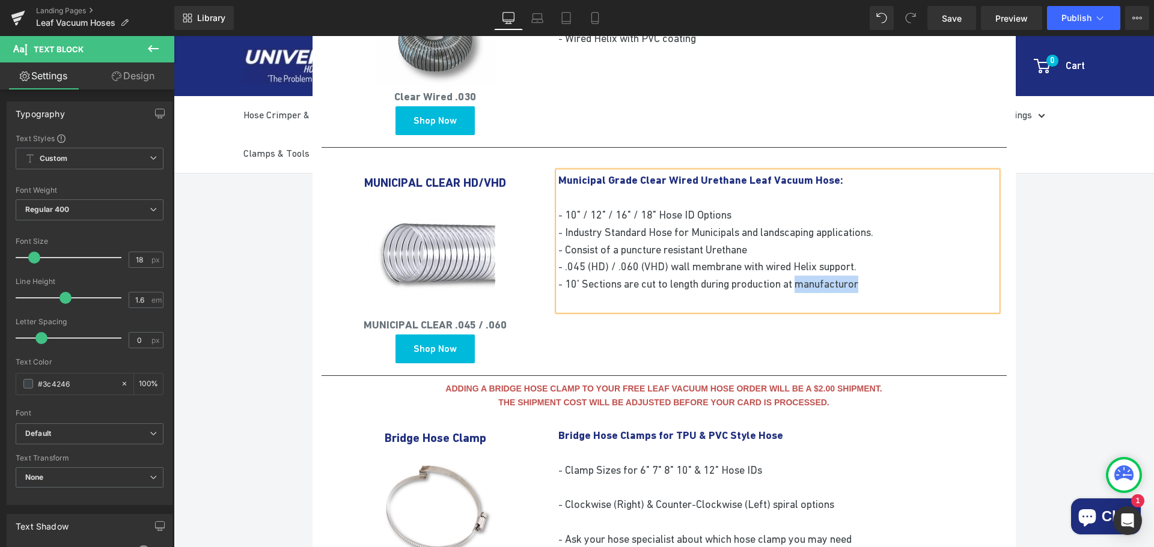
drag, startPoint x: 888, startPoint y: 285, endPoint x: 870, endPoint y: 279, distance: 19.2
click at [887, 285] on p "- 10' Sections are cut to length during production at manufacturor" at bounding box center [777, 284] width 439 height 17
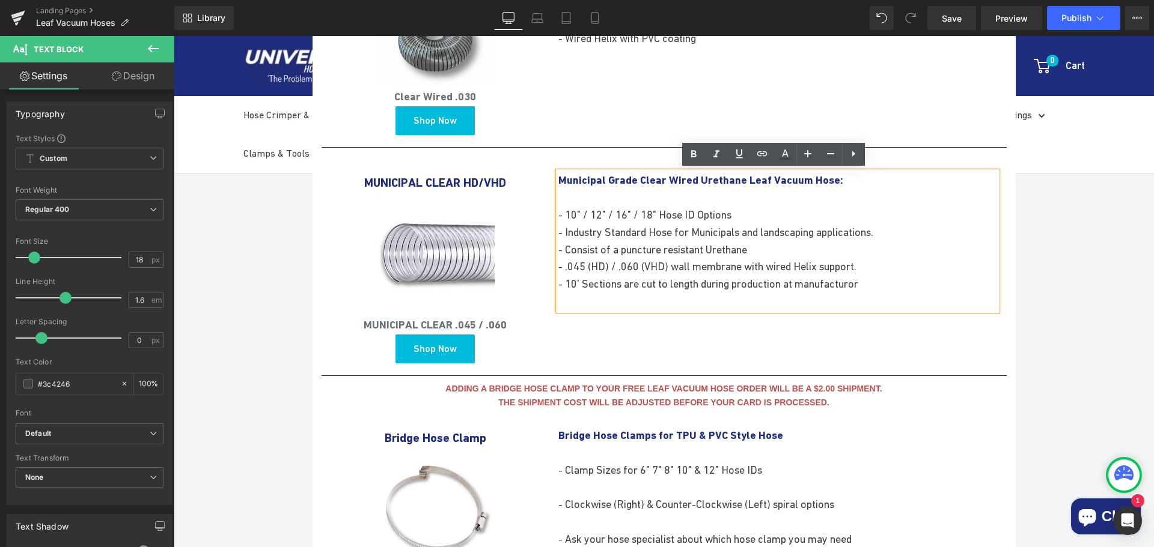
drag, startPoint x: 868, startPoint y: 279, endPoint x: 805, endPoint y: 282, distance: 63.1
click at [805, 282] on span "- 10' Sections are cut to length during production at manufacturor" at bounding box center [708, 284] width 300 height 13
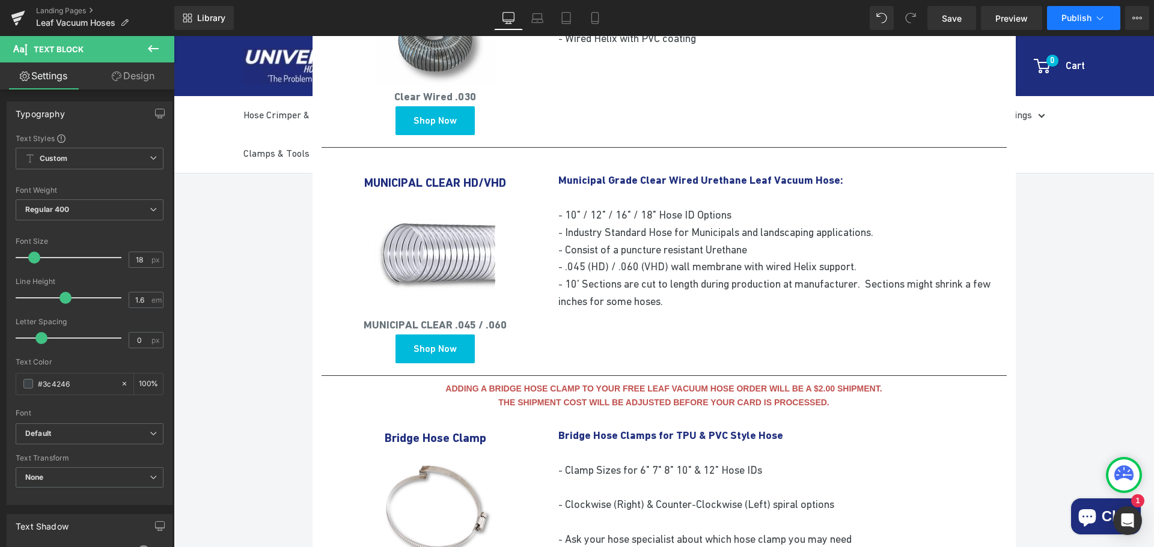
click at [1104, 20] on icon at bounding box center [1100, 18] width 12 height 12
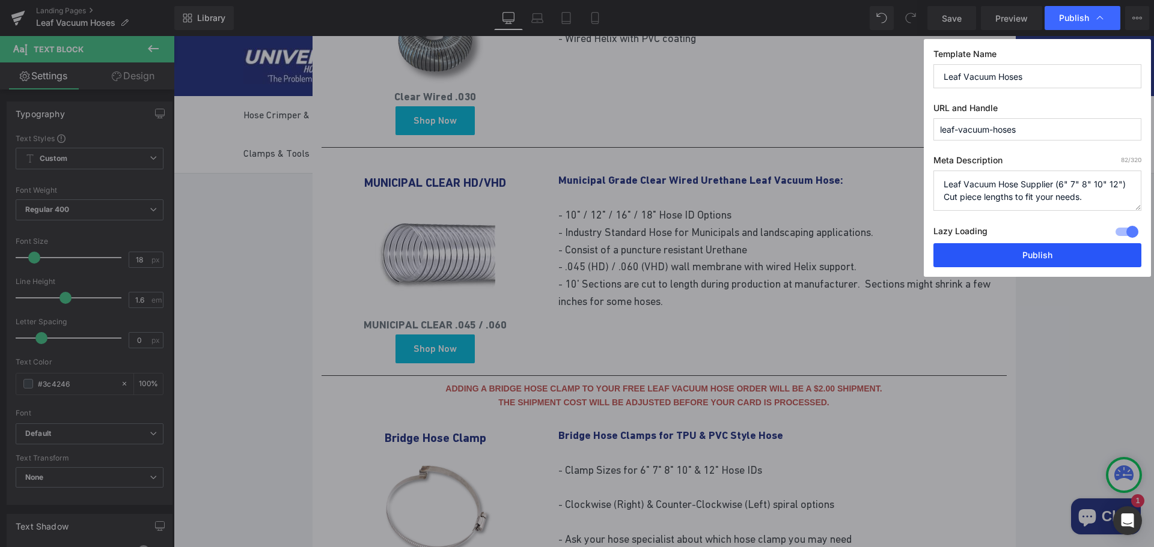
click at [1041, 257] on button "Publish" at bounding box center [1037, 255] width 208 height 24
